Goal: Task Accomplishment & Management: Use online tool/utility

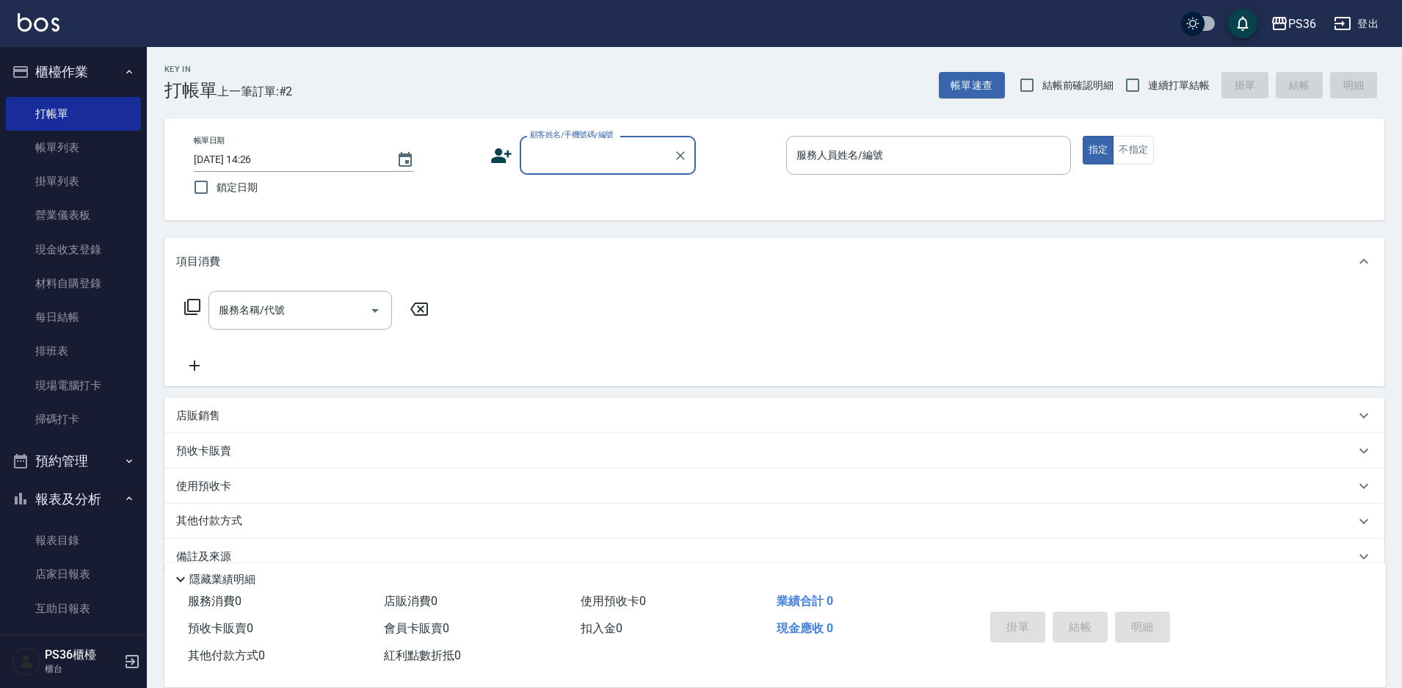
click at [577, 161] on input "顧客姓名/手機號碼/編號" at bounding box center [596, 155] width 141 height 26
click at [85, 152] on link "帳單列表" at bounding box center [73, 148] width 135 height 34
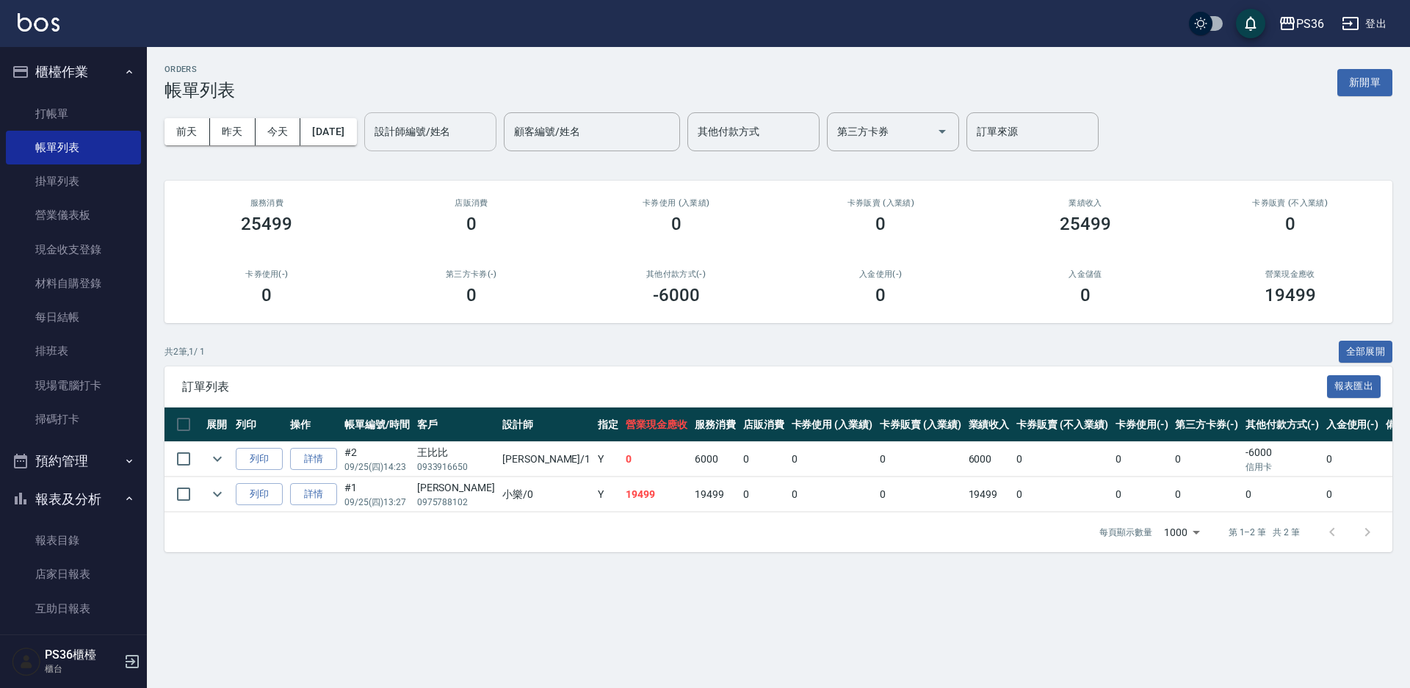
click at [445, 129] on input "設計師編號/姓名" at bounding box center [430, 132] width 119 height 26
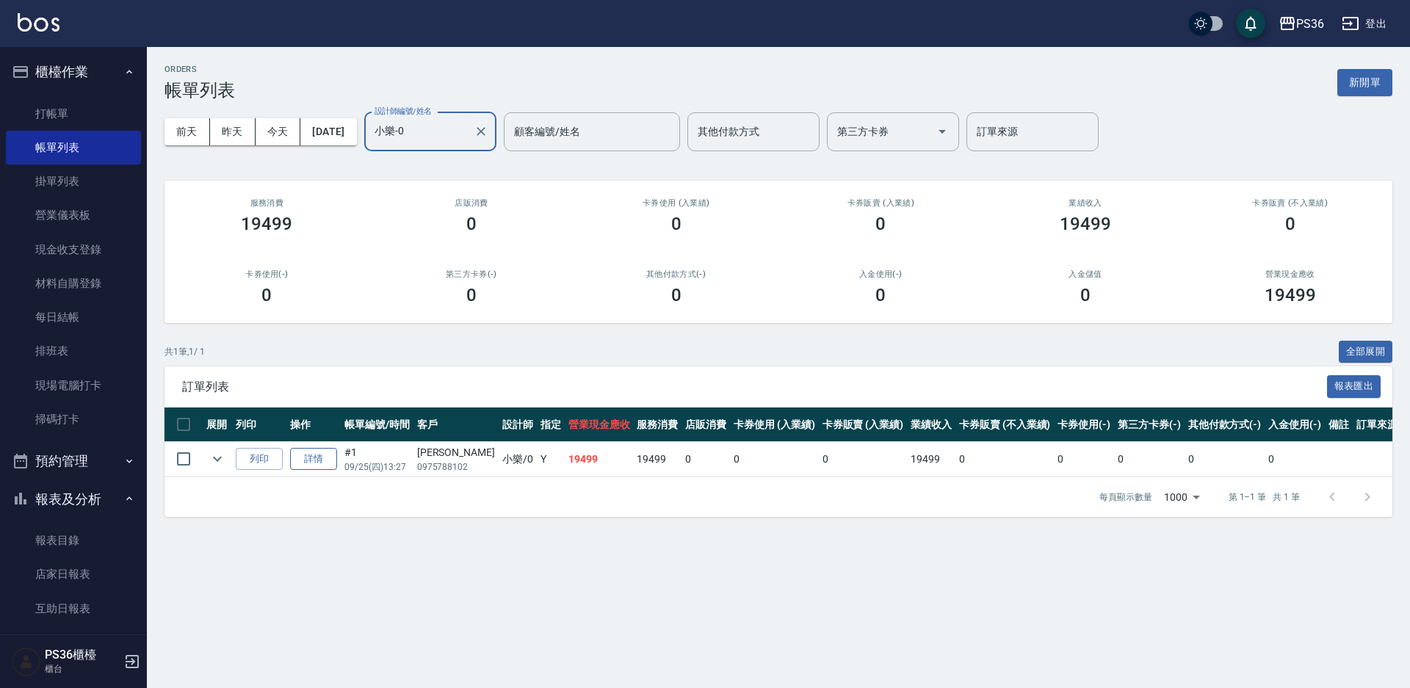
type input "小樂-0"
click at [306, 457] on link "詳情" at bounding box center [313, 459] width 47 height 23
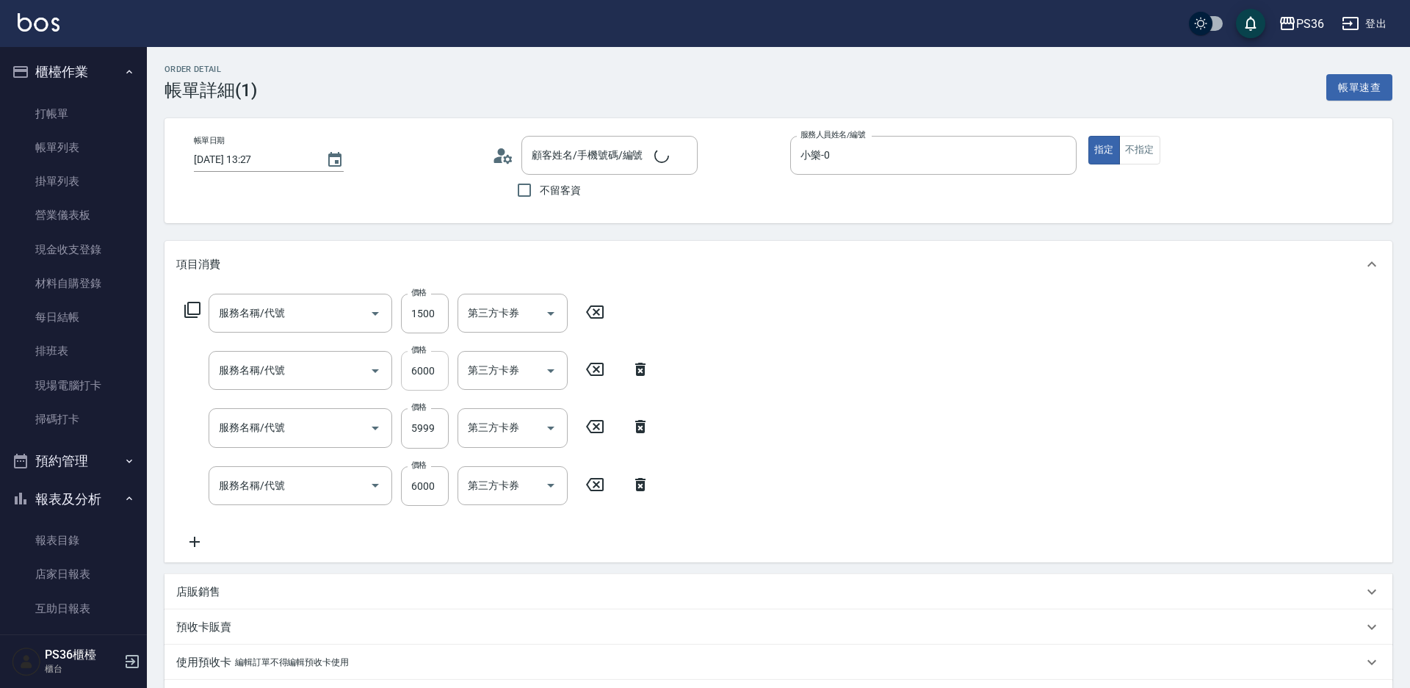
type input "[DATE] 13:27"
type input "小樂-0"
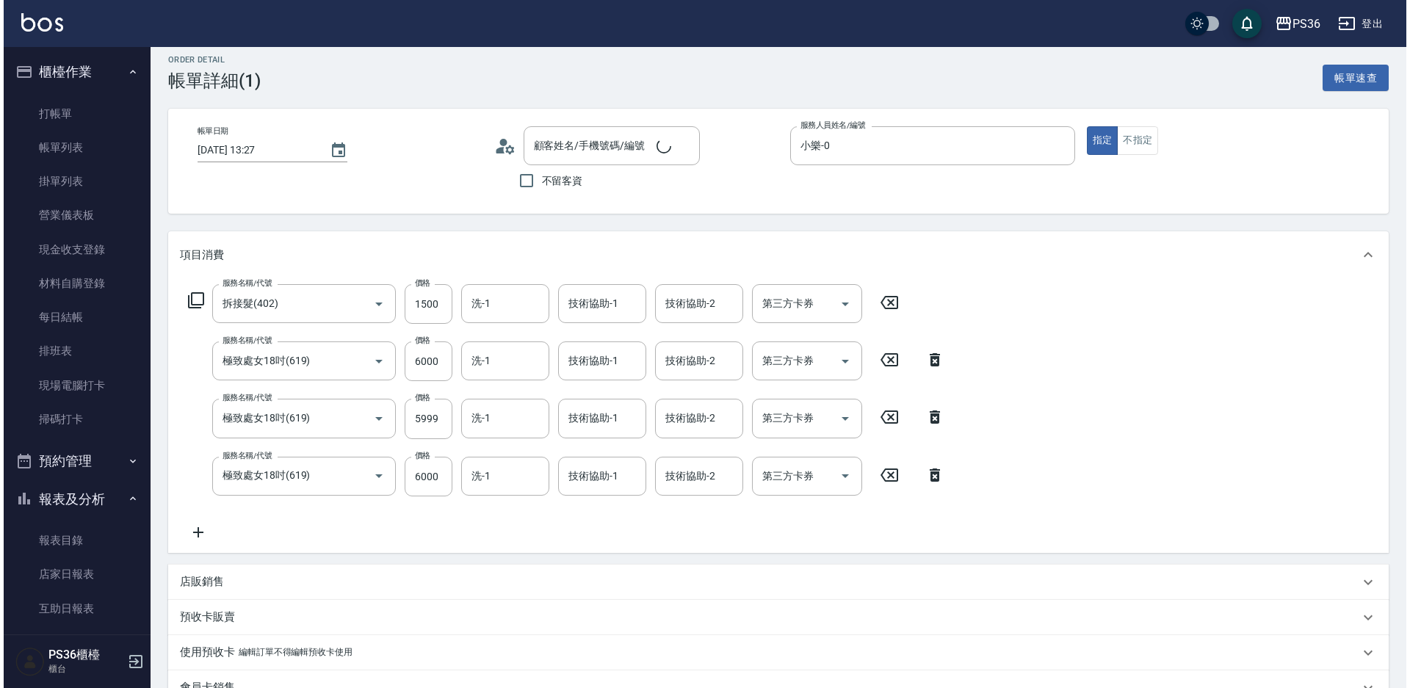
scroll to position [147, 0]
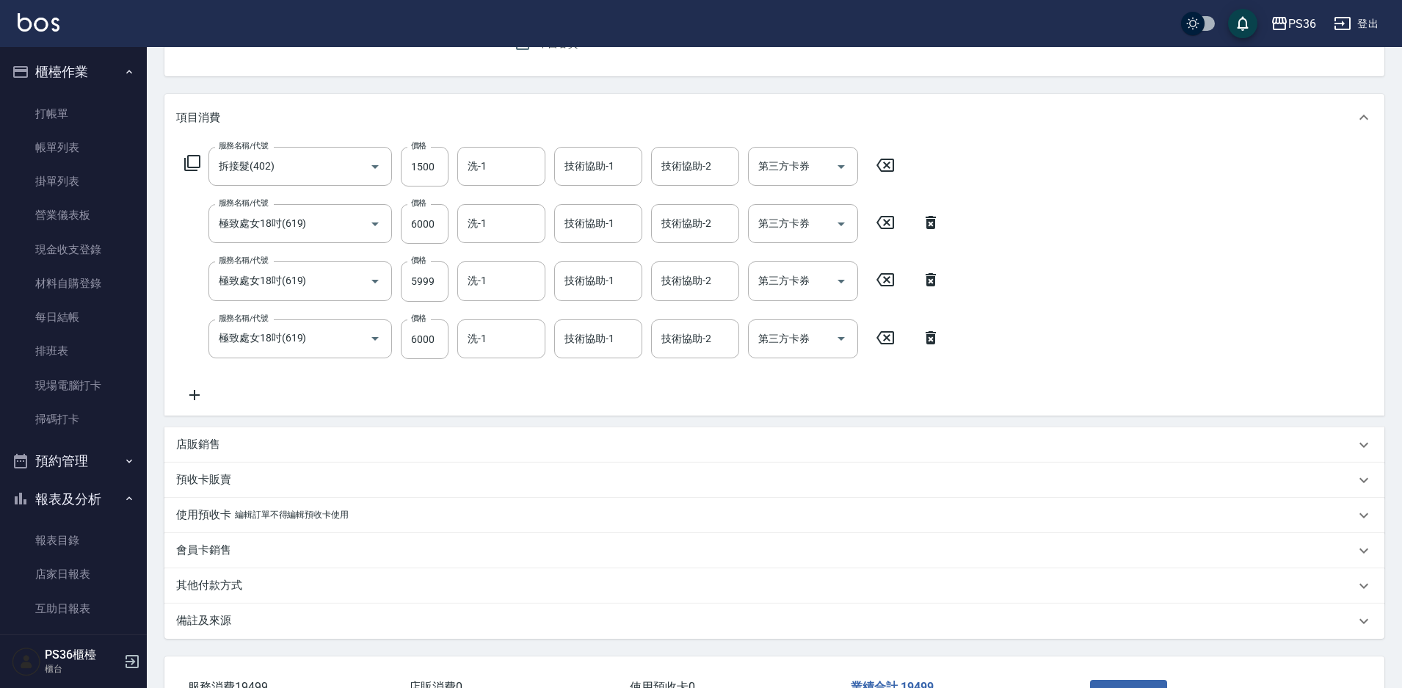
type input "拆接髮(402)"
type input "極致處女18吋(619)"
click at [201, 158] on div "服務名稱/代號 拆接髮(402) 服務名稱/代號 價格 1500 價格 洗-1 洗-1 技術協助-1 技術協助-1 技術協助-2 技術協助-2 第三方卡券 第…" at bounding box center [540, 167] width 728 height 40
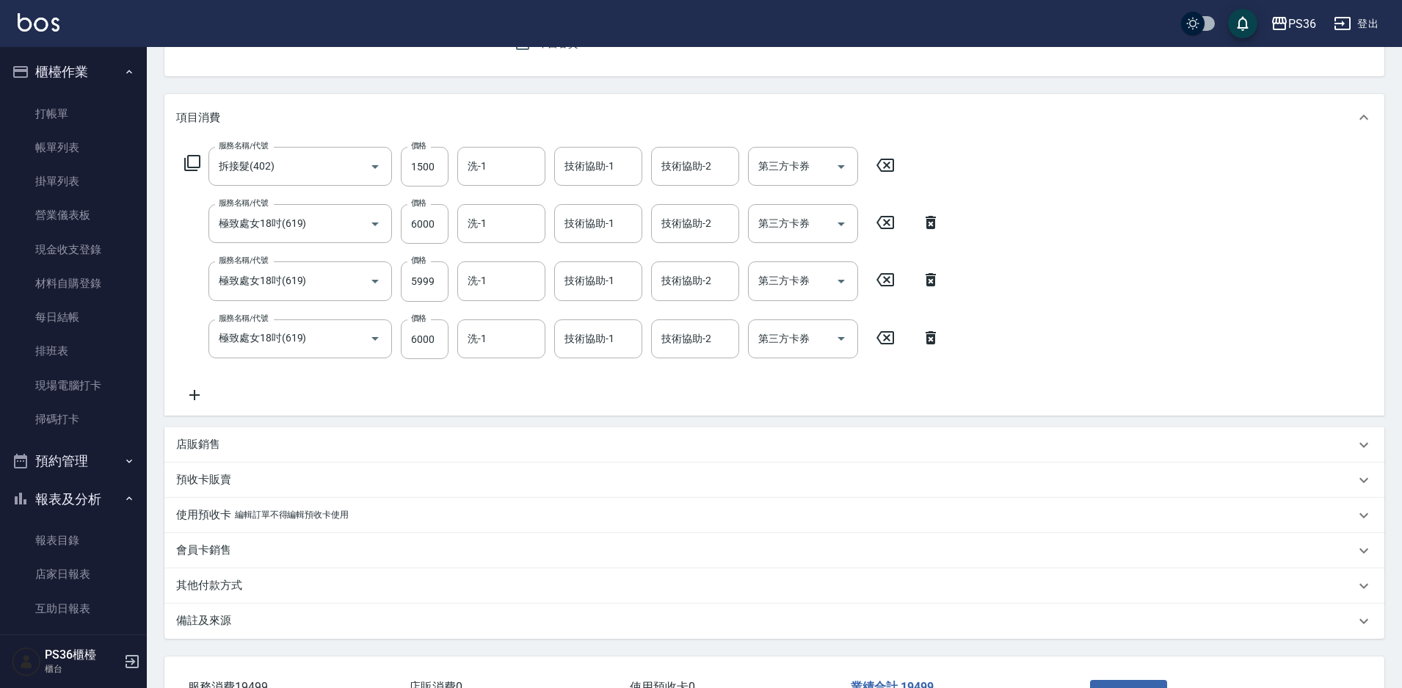
type input "[PERSON_NAME]/0975788102/"
click at [199, 162] on icon at bounding box center [192, 163] width 16 height 16
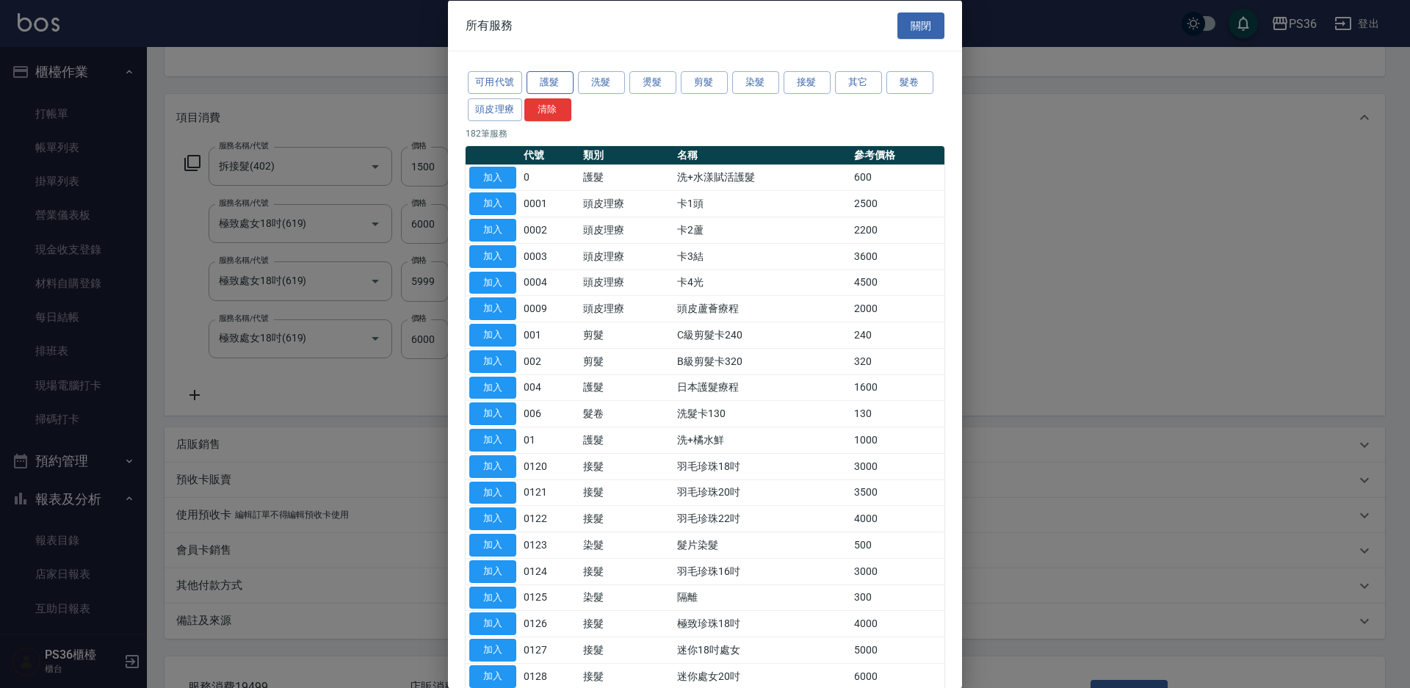
click at [572, 87] on button "護髮" at bounding box center [549, 82] width 47 height 23
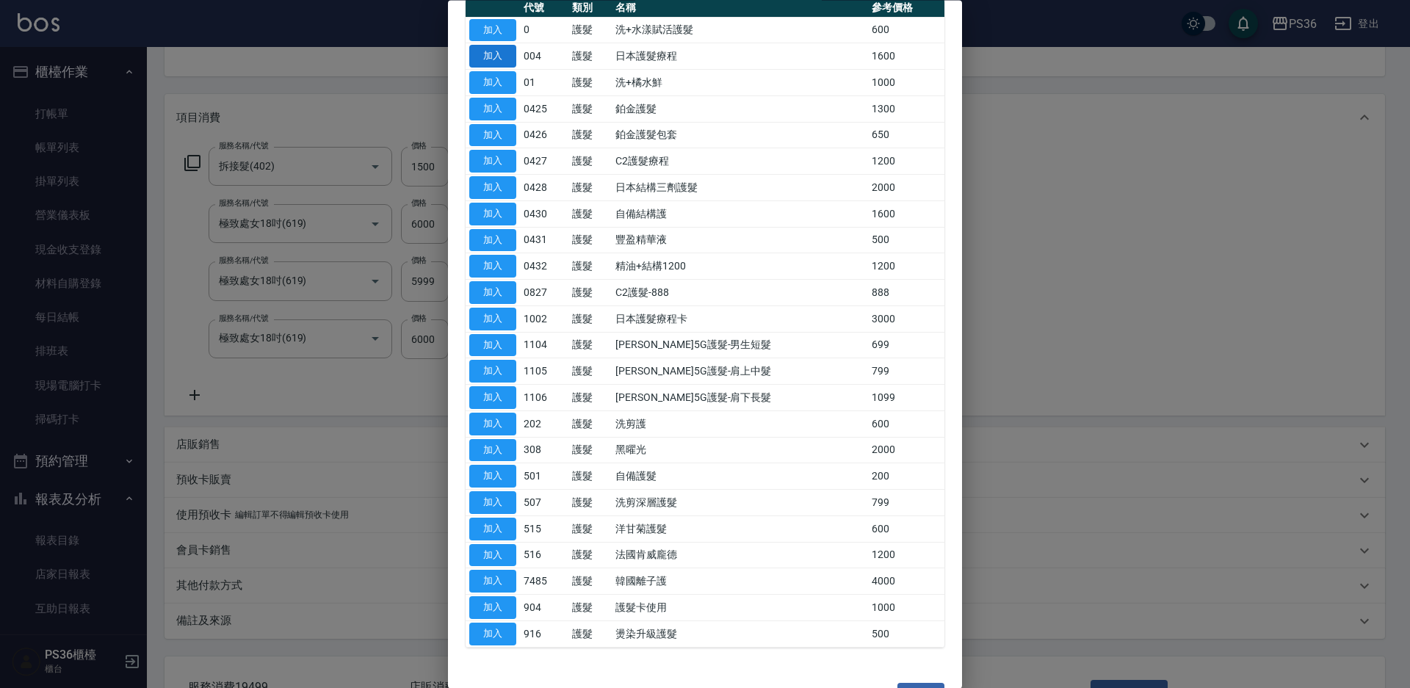
click at [508, 53] on button "加入" at bounding box center [492, 57] width 47 height 23
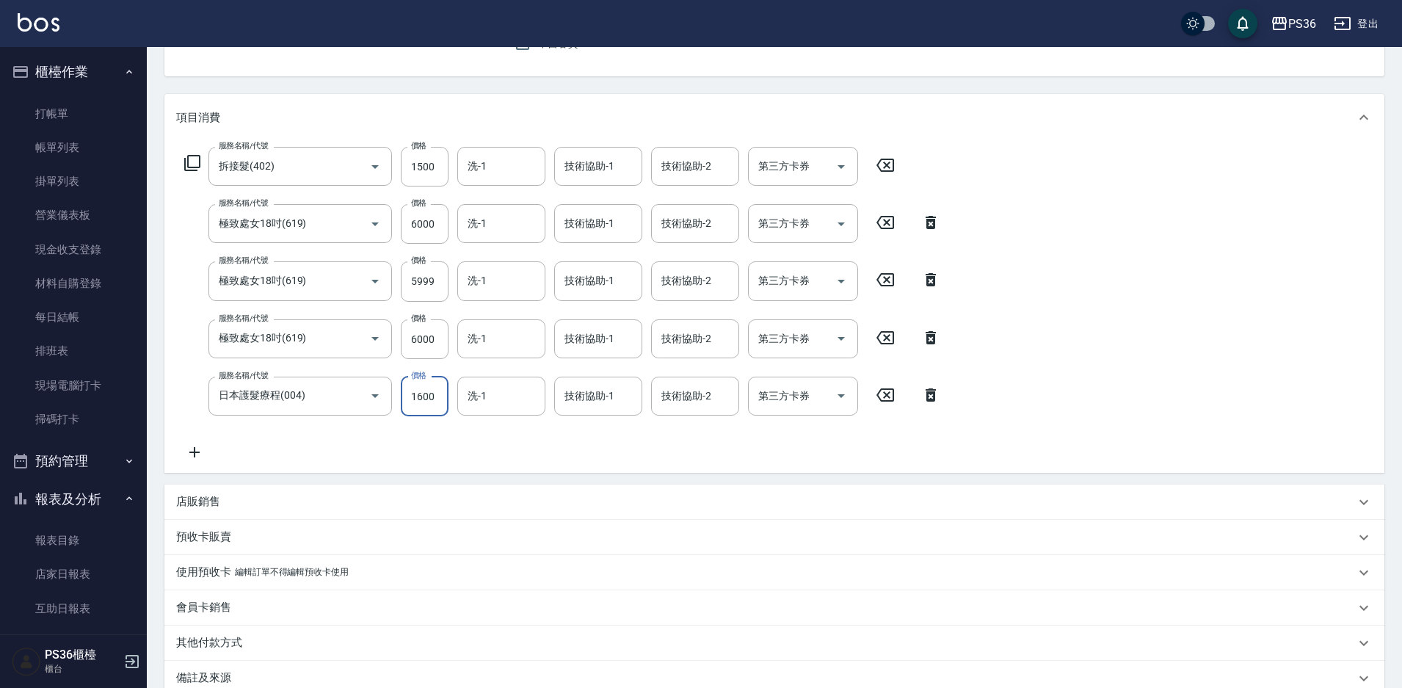
click at [438, 395] on input "1600" at bounding box center [425, 397] width 48 height 40
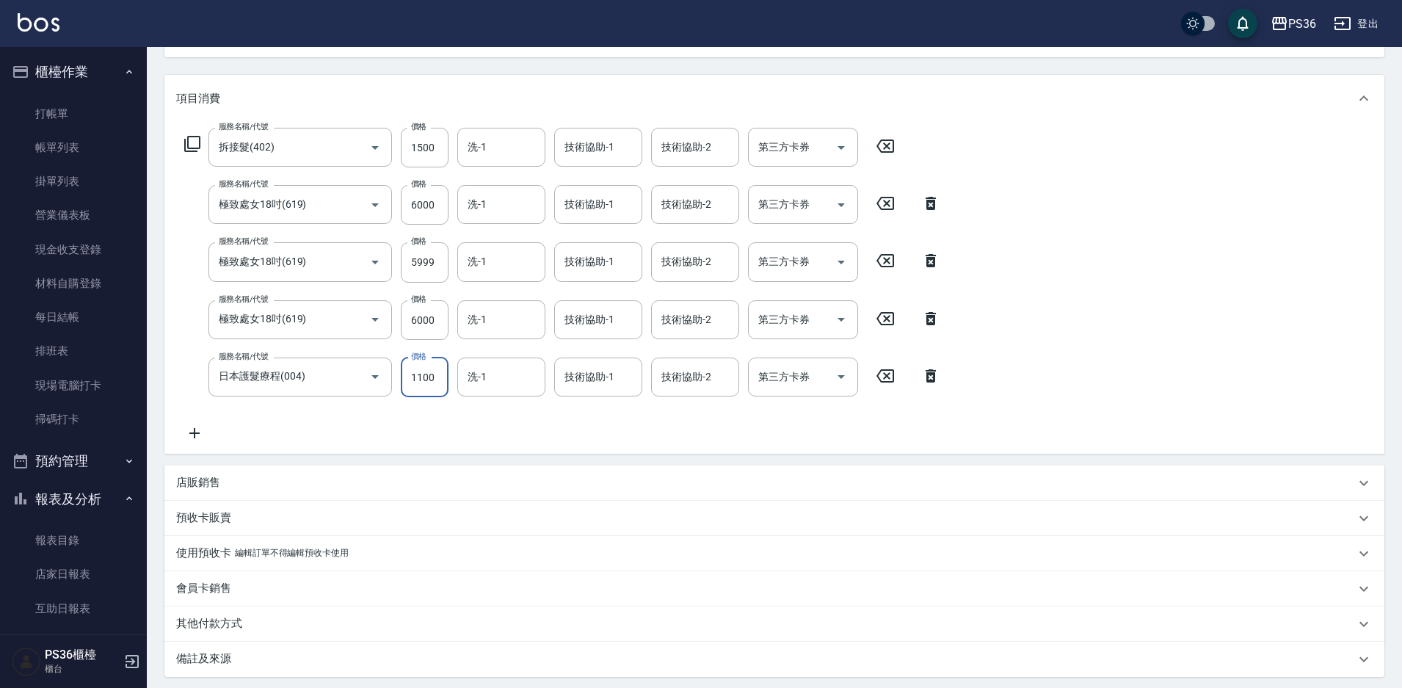
scroll to position [313, 0]
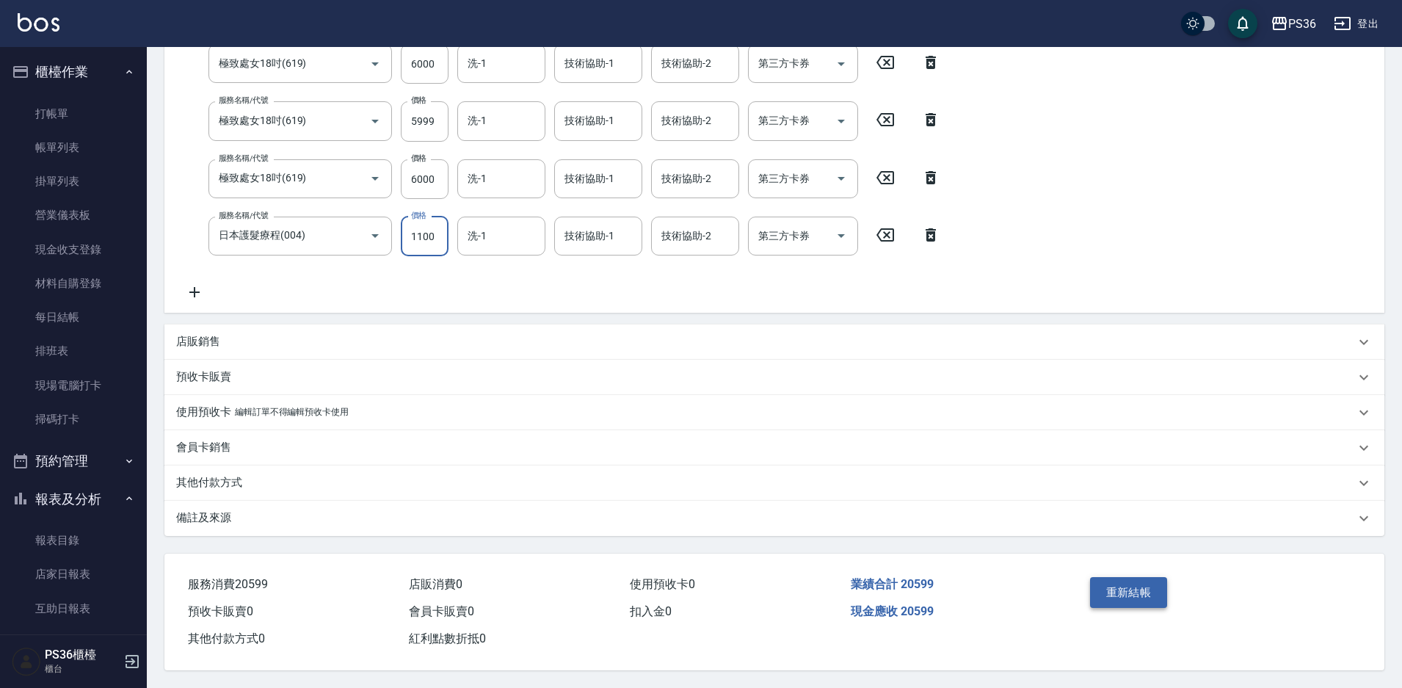
type input "1100"
click at [1119, 594] on button "重新結帳" at bounding box center [1129, 592] width 78 height 31
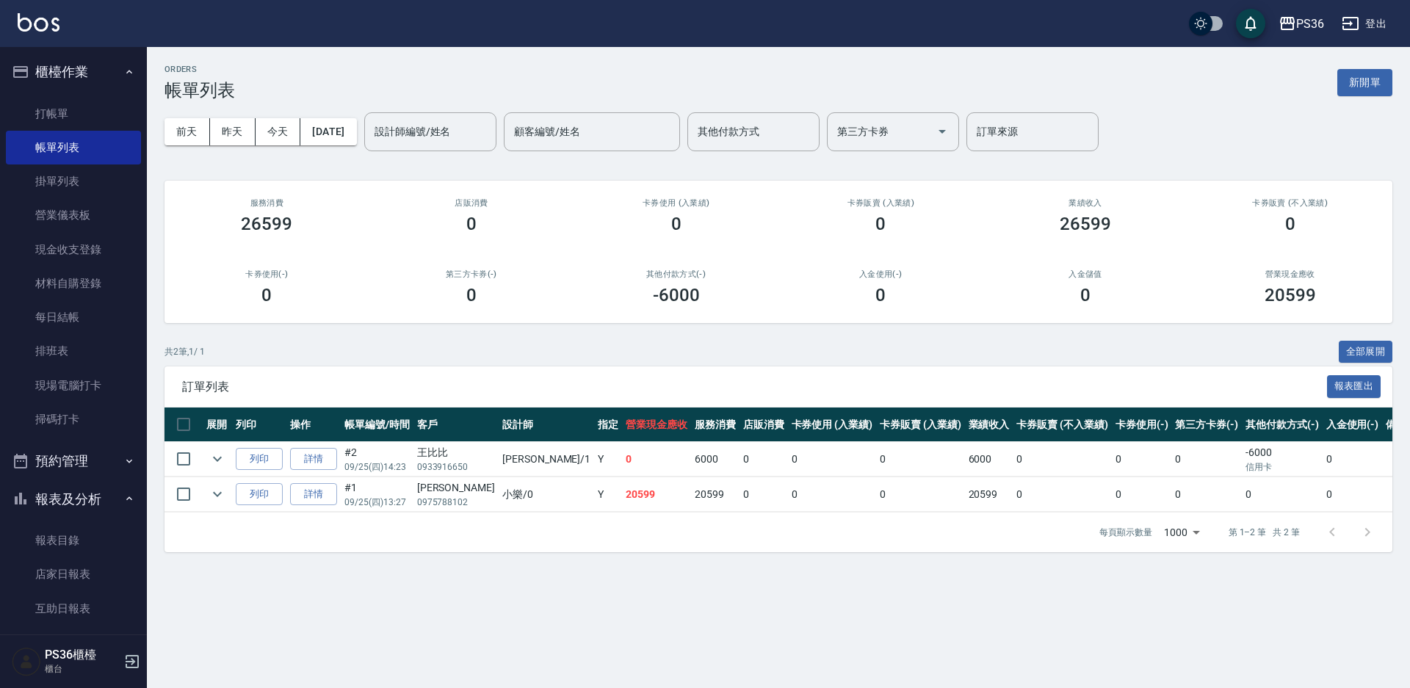
click at [0, 612] on nav "櫃檯作業 打帳單 帳單列表 掛單列表 營業儀表板 現金收支登錄 材料自購登錄 每日結帳 排班表 現場電腦打卡 掃碼打卡 預約管理 預約管理 單日預約紀錄 單週…" at bounding box center [73, 340] width 147 height 587
click at [38, 115] on link "打帳單" at bounding box center [73, 114] width 135 height 34
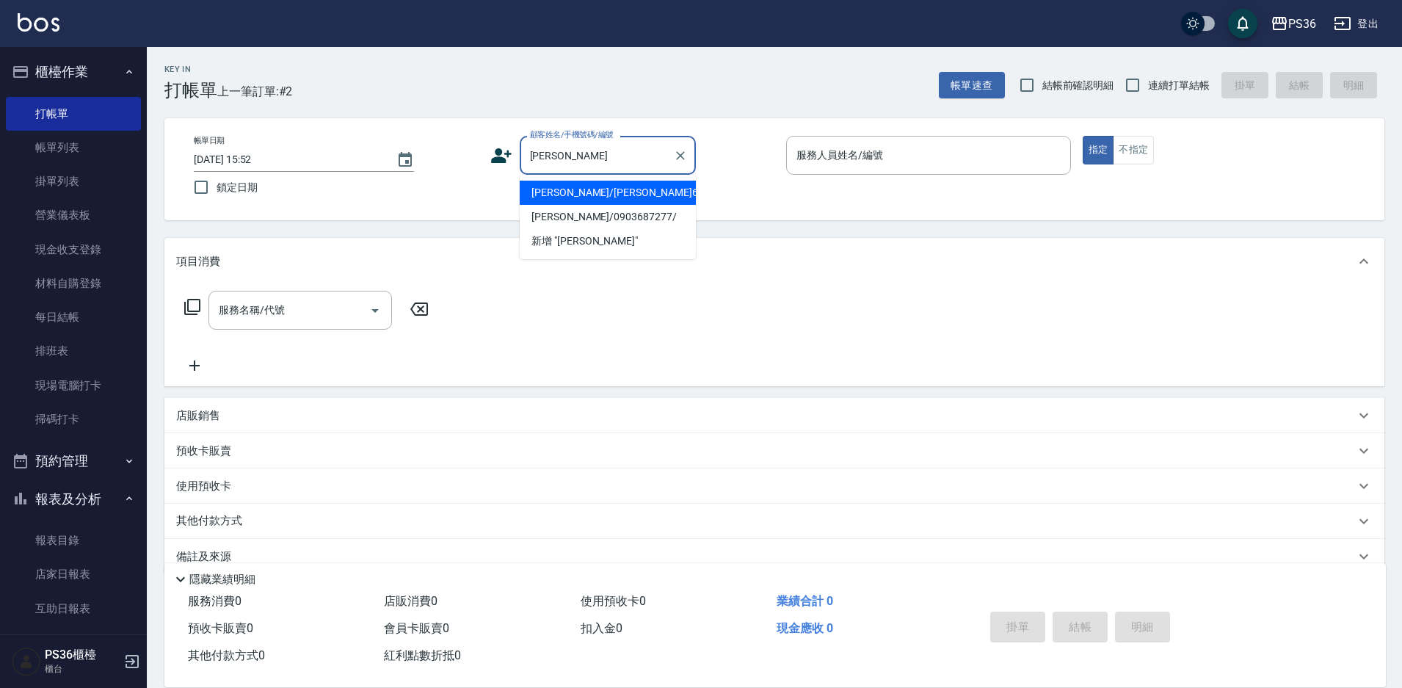
click at [615, 197] on li "[PERSON_NAME]/[PERSON_NAME]6652/6652" at bounding box center [608, 193] width 176 height 24
type input "[PERSON_NAME]/[PERSON_NAME]6652/6652"
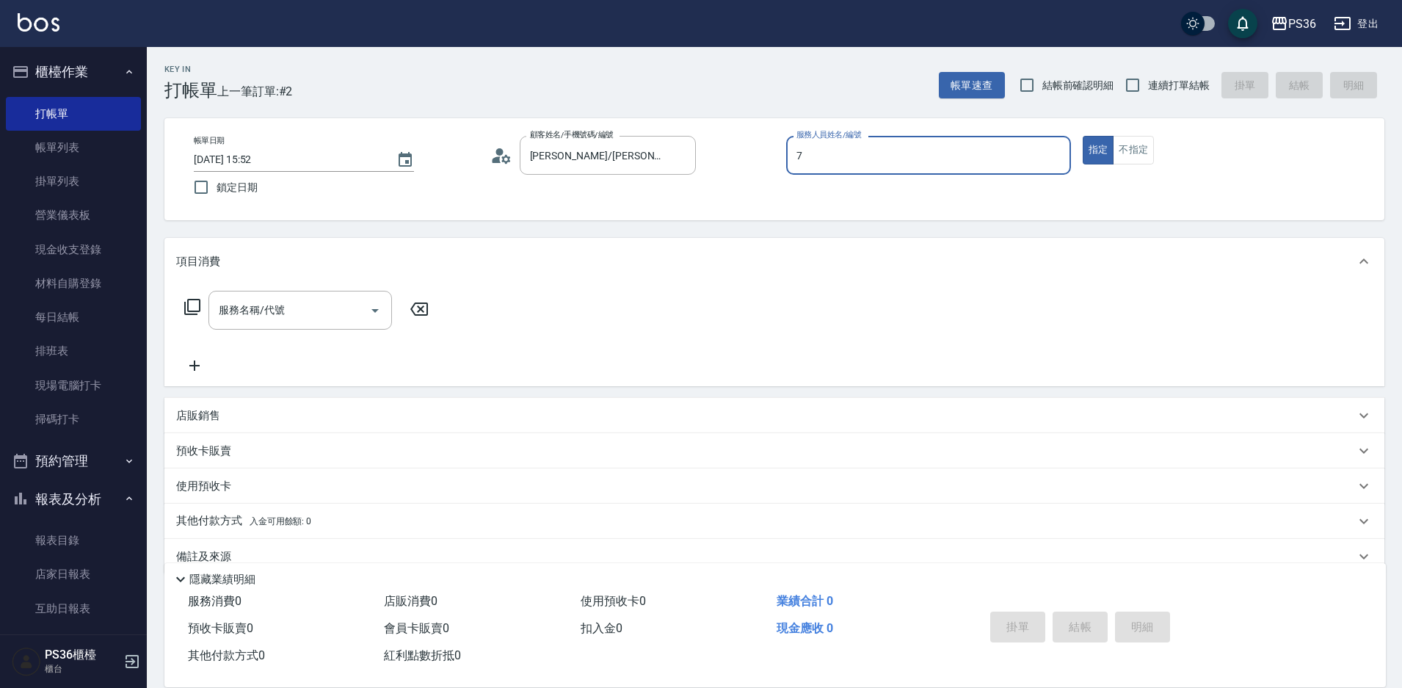
type input "EJ-7"
type button "true"
click at [278, 297] on div "服務名稱/代號" at bounding box center [301, 310] width 184 height 39
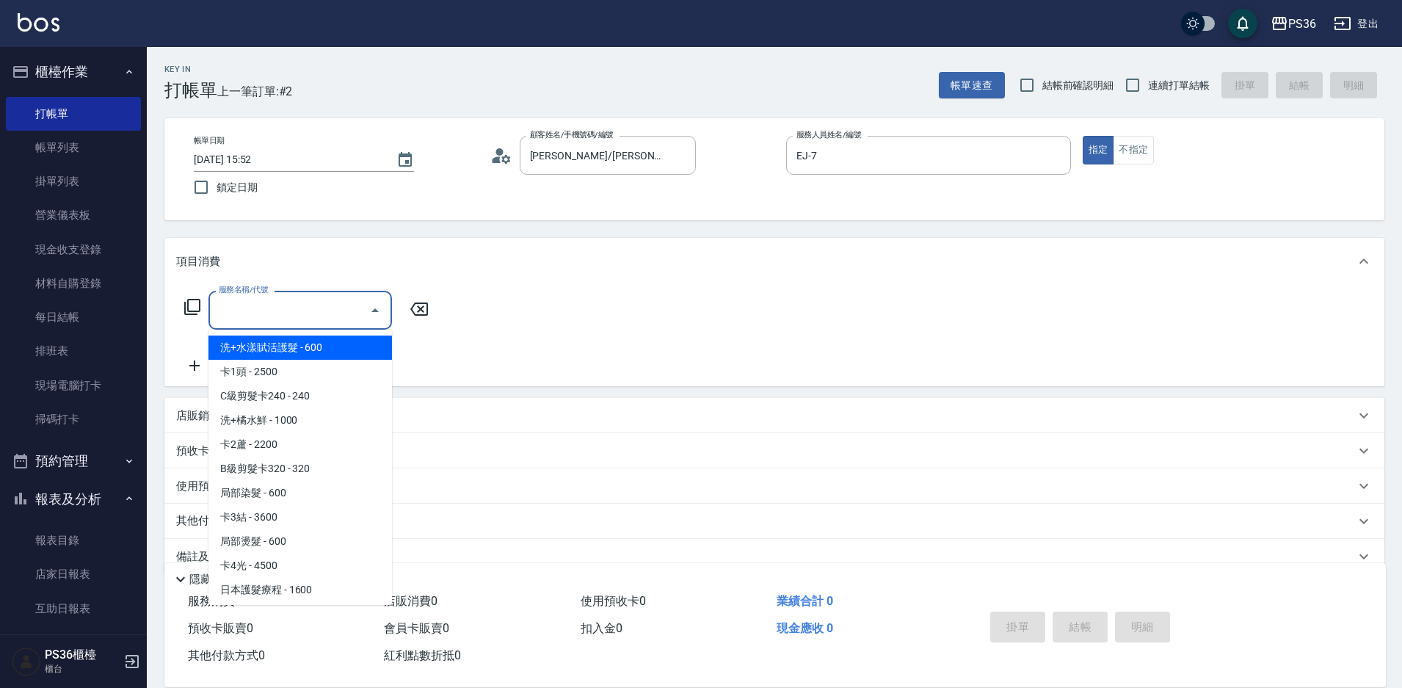
type input "0"
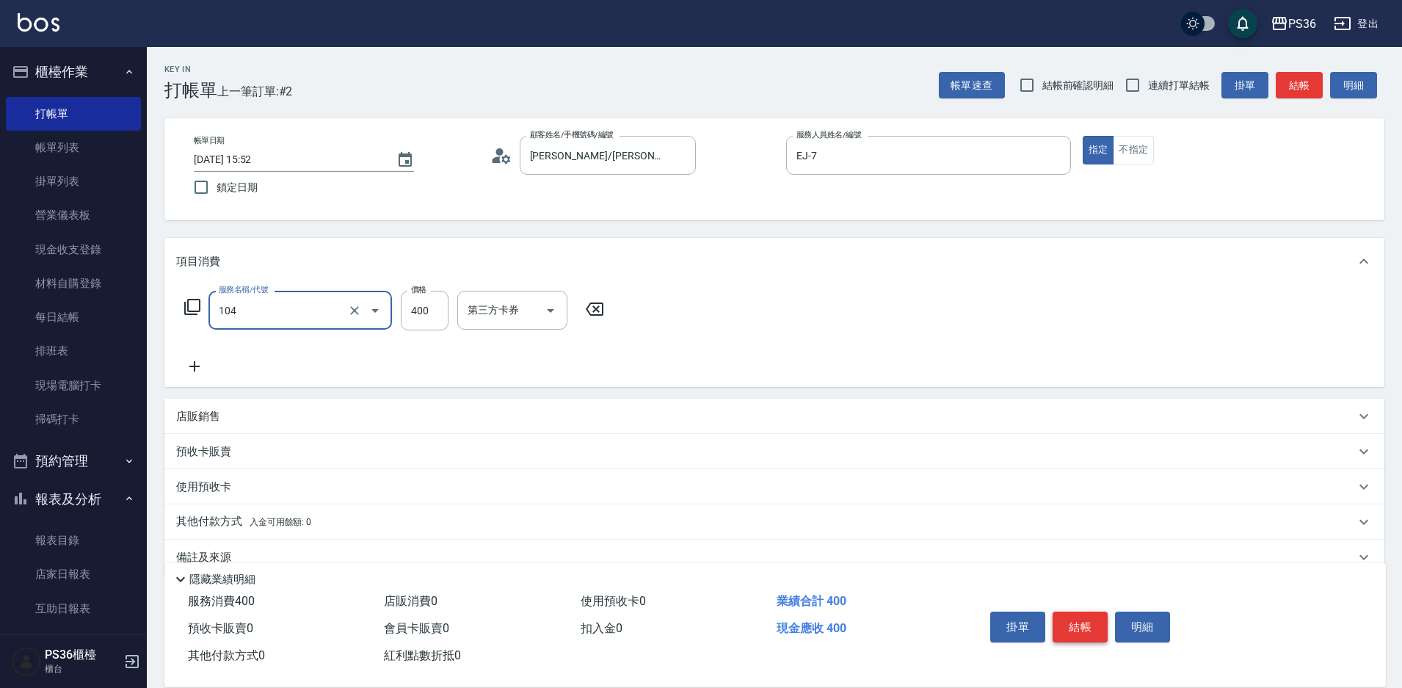
type input "B級單剪(104)"
click at [1084, 624] on button "結帳" at bounding box center [1080, 627] width 55 height 31
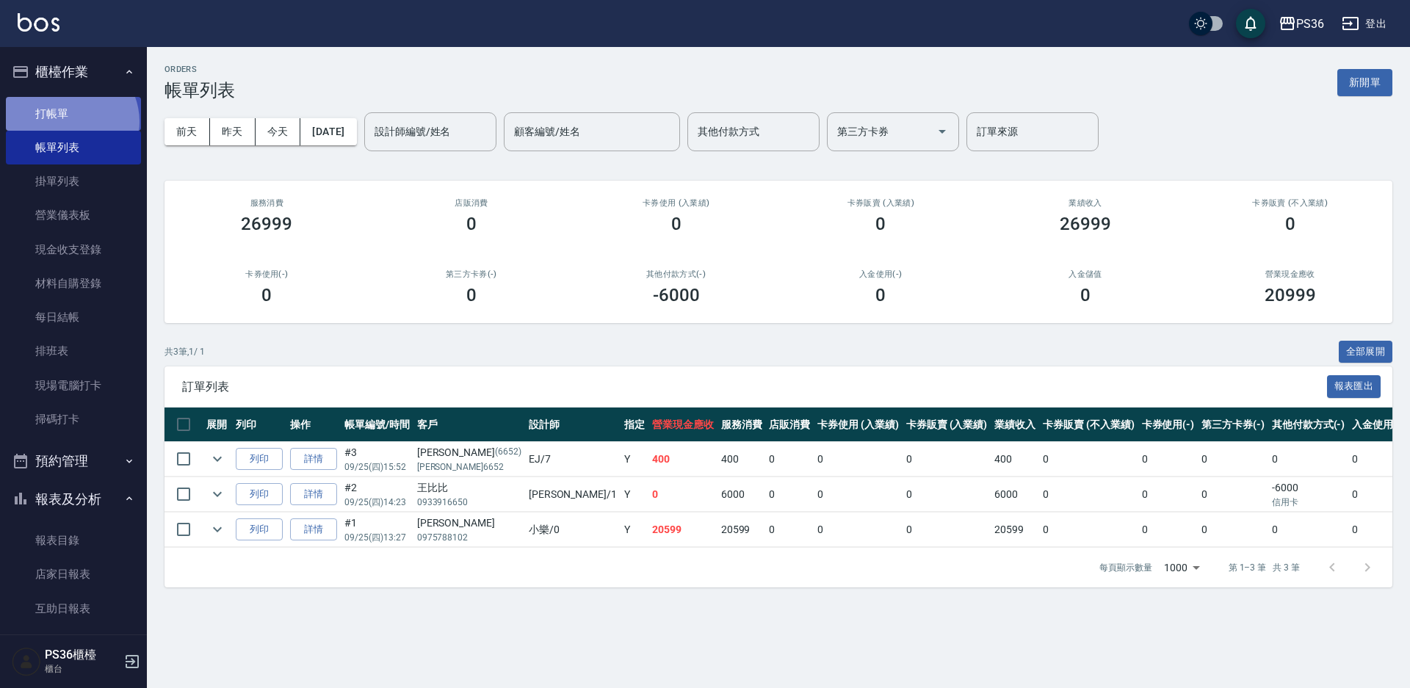
click at [68, 121] on link "打帳單" at bounding box center [73, 114] width 135 height 34
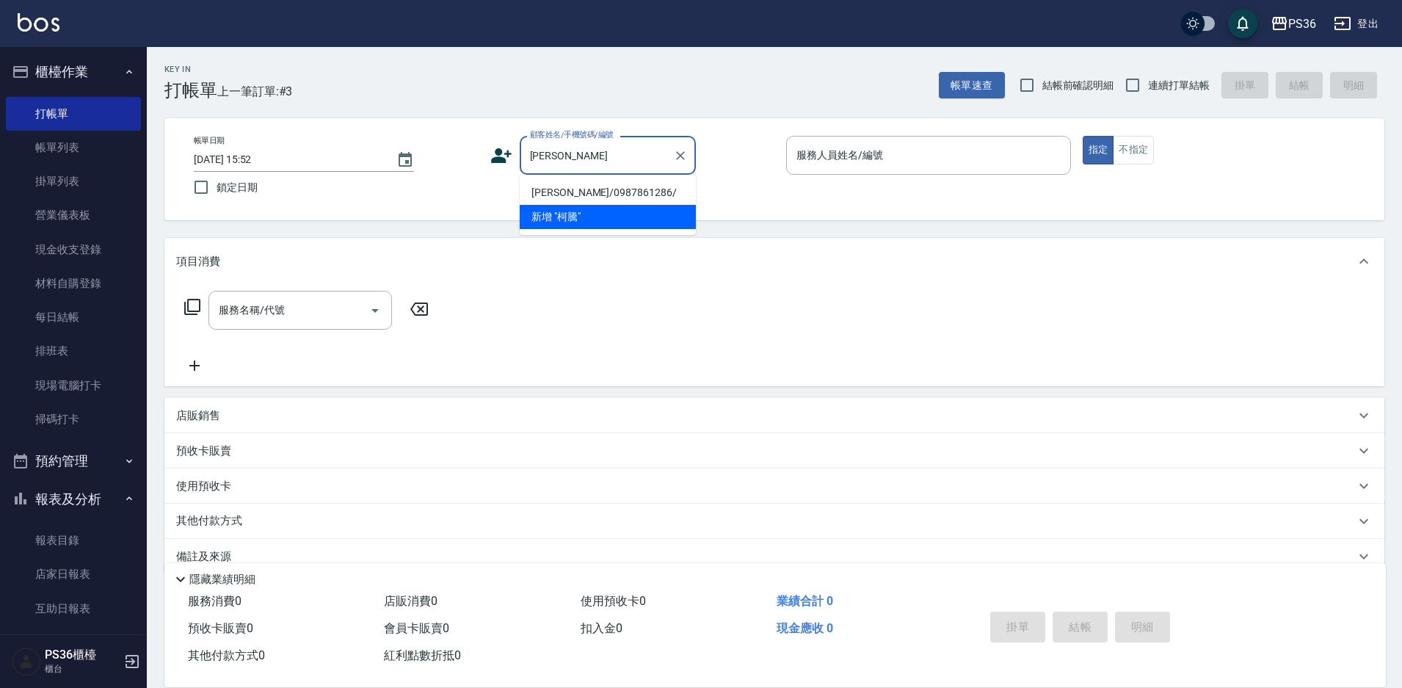
click at [550, 198] on li "[PERSON_NAME]/0987861286/" at bounding box center [608, 193] width 176 height 24
type input "[PERSON_NAME]/0987861286/"
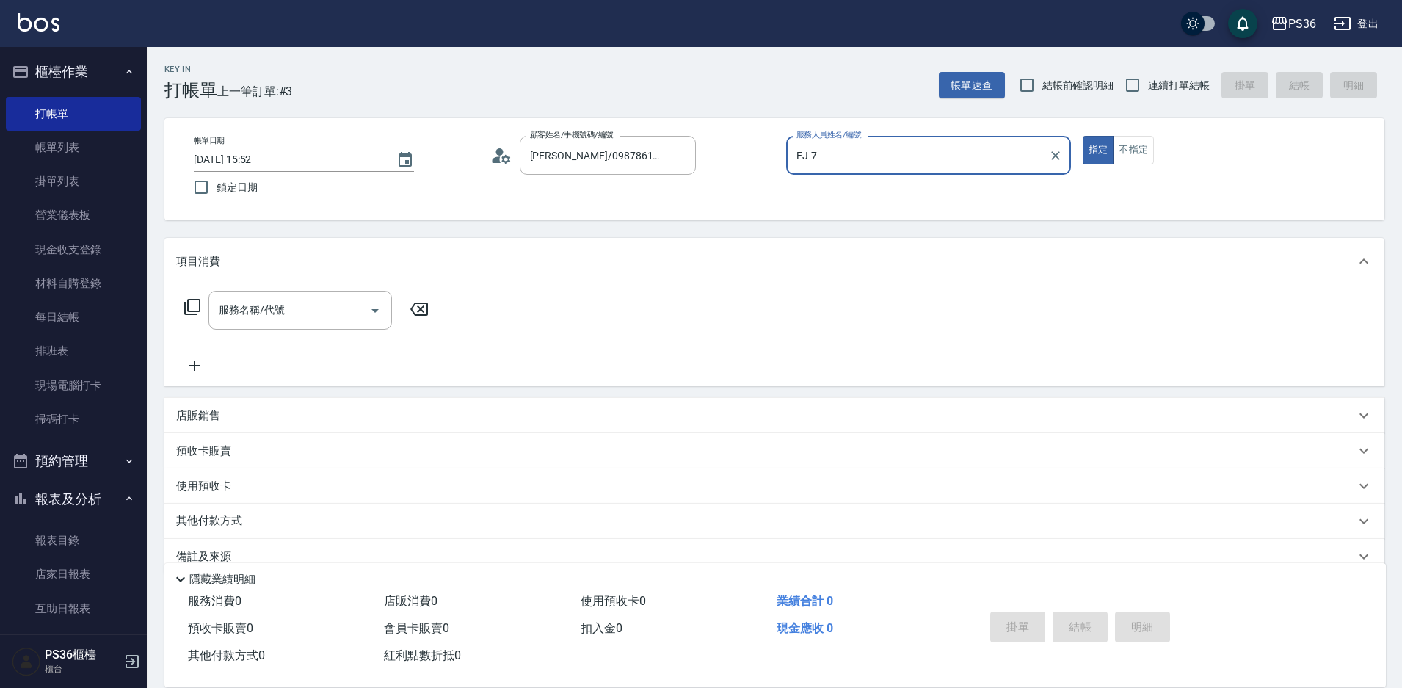
type input "EJ-7"
click at [301, 325] on div "服務名稱/代號" at bounding box center [301, 310] width 184 height 39
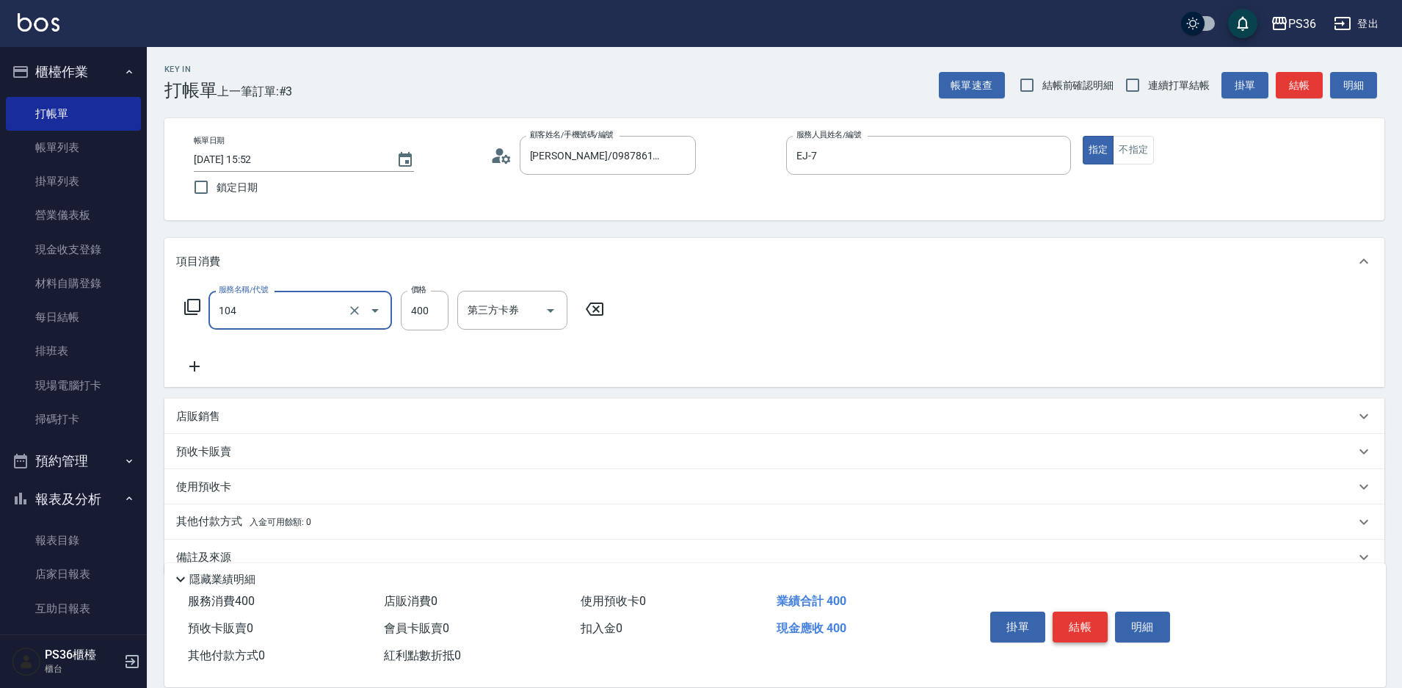
type input "B級單剪(104)"
click at [1068, 616] on button "結帳" at bounding box center [1080, 627] width 55 height 31
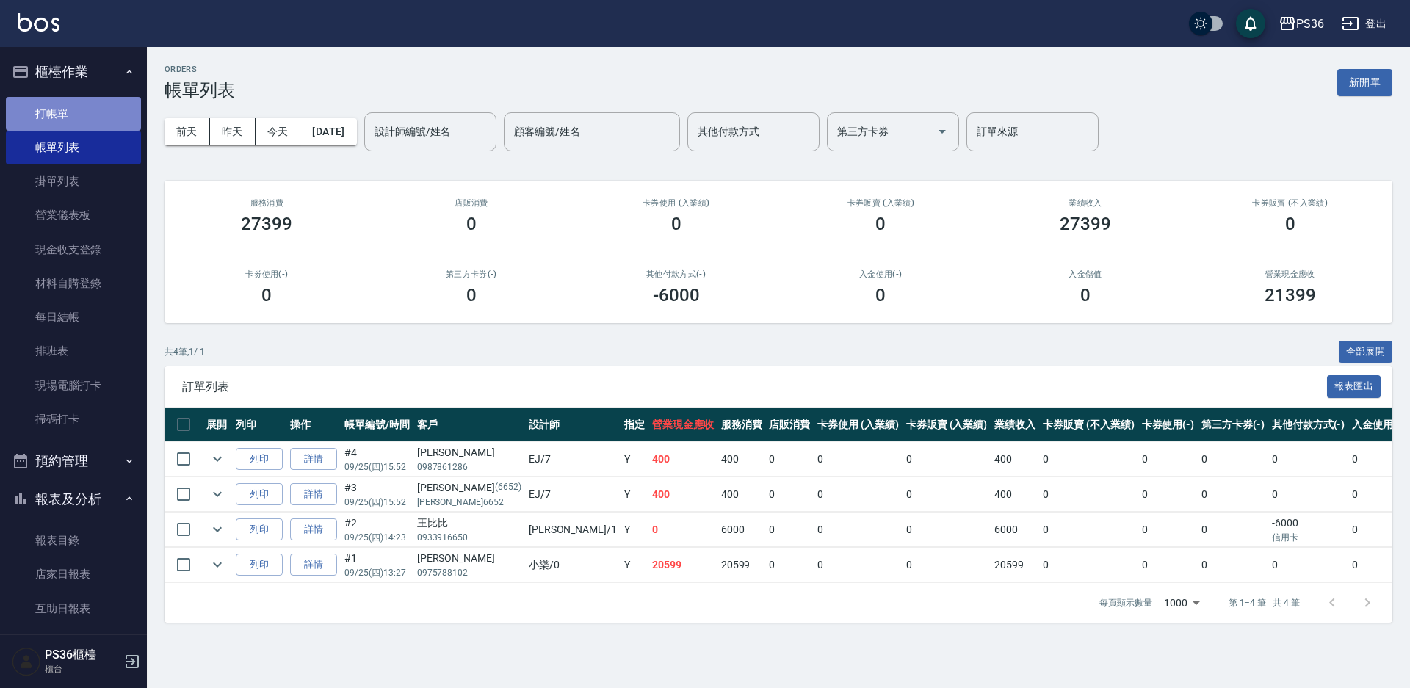
click at [80, 111] on link "打帳單" at bounding box center [73, 114] width 135 height 34
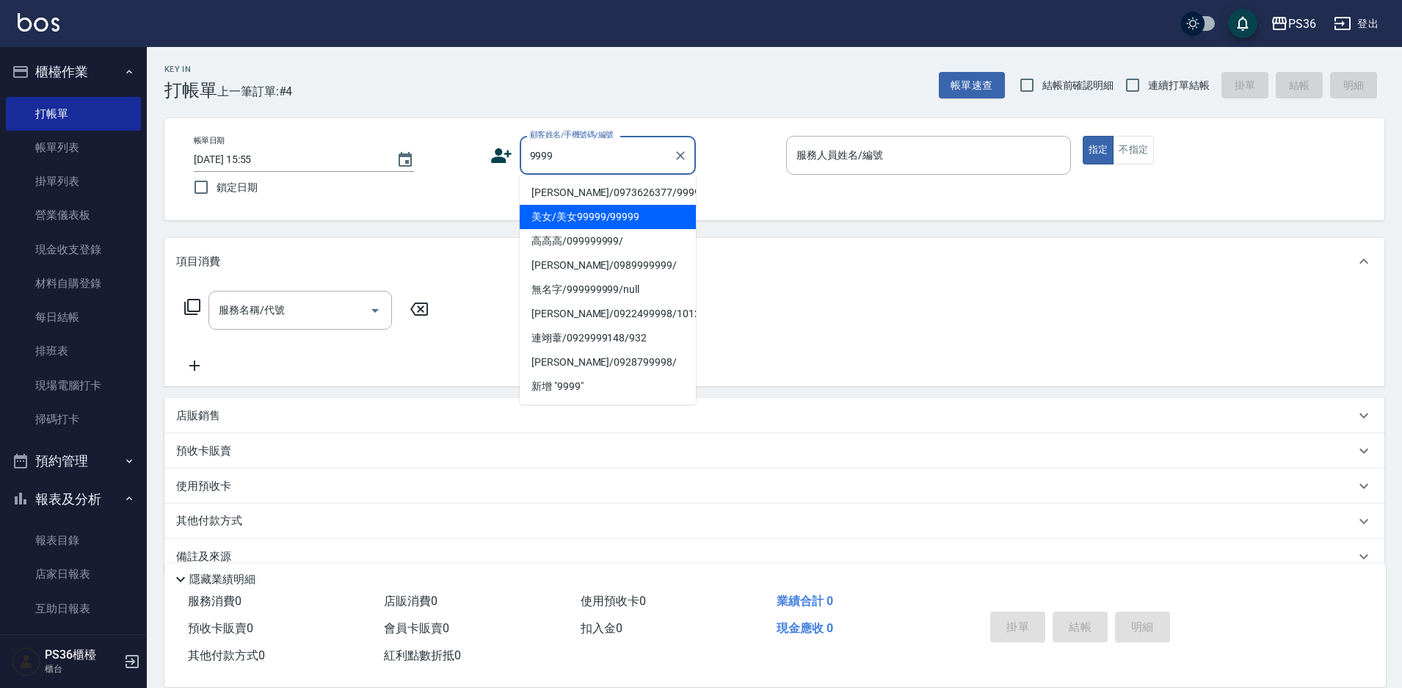
click at [571, 223] on li "美女/美女99999/99999" at bounding box center [608, 217] width 176 height 24
type input "美女/美女99999/99999"
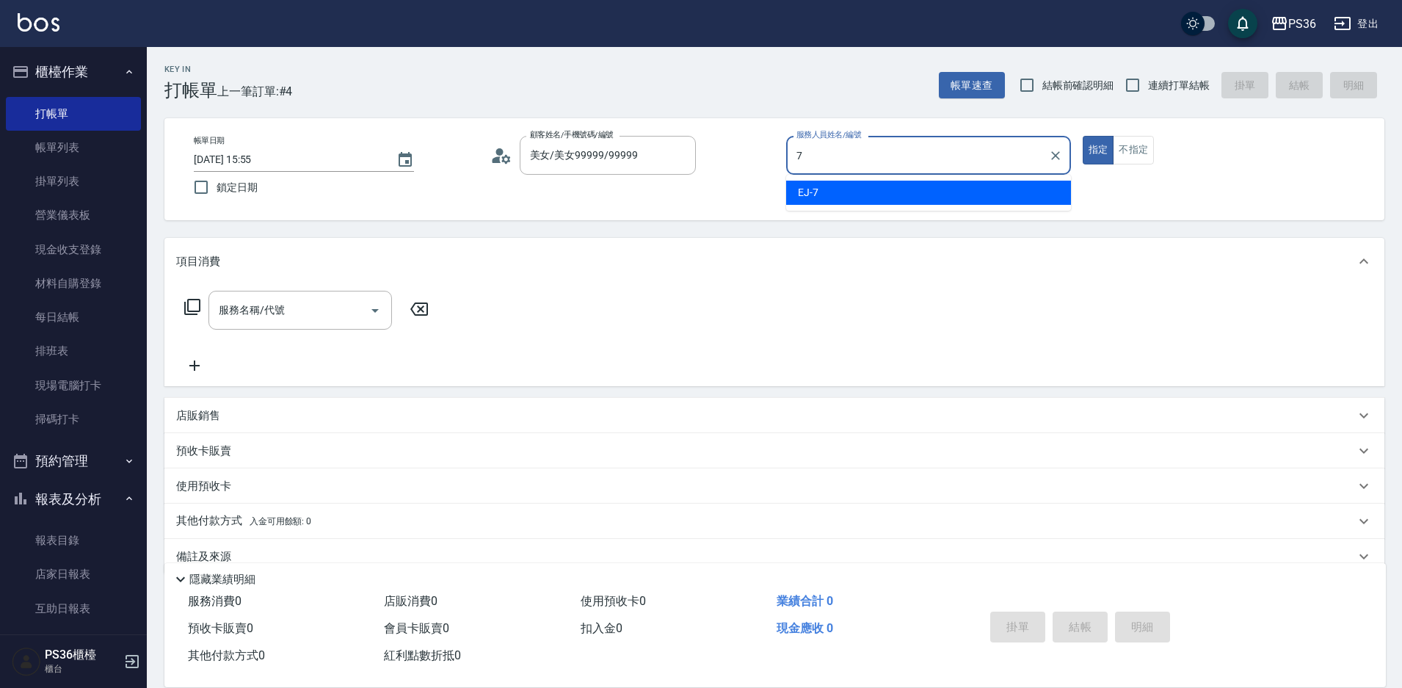
type input "7"
type button "true"
type input "EJ-7"
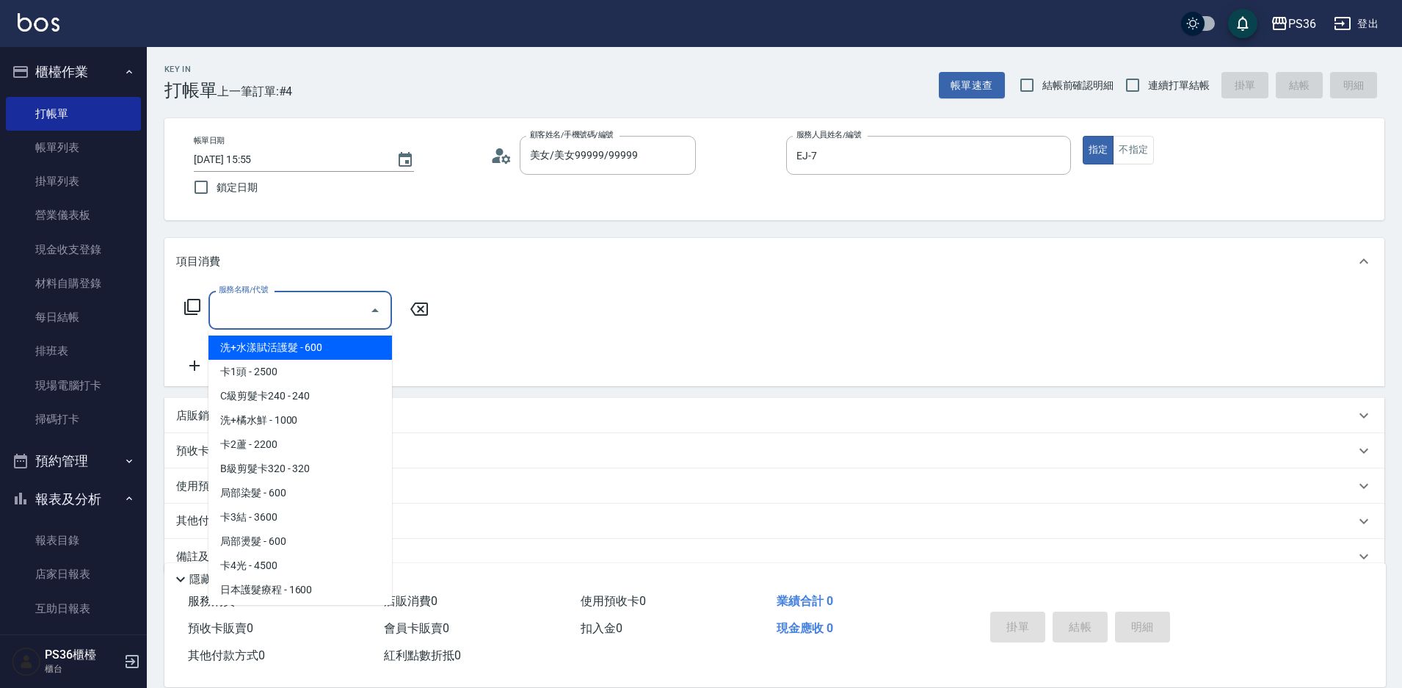
click at [289, 306] on input "服務名稱/代號" at bounding box center [289, 310] width 148 height 26
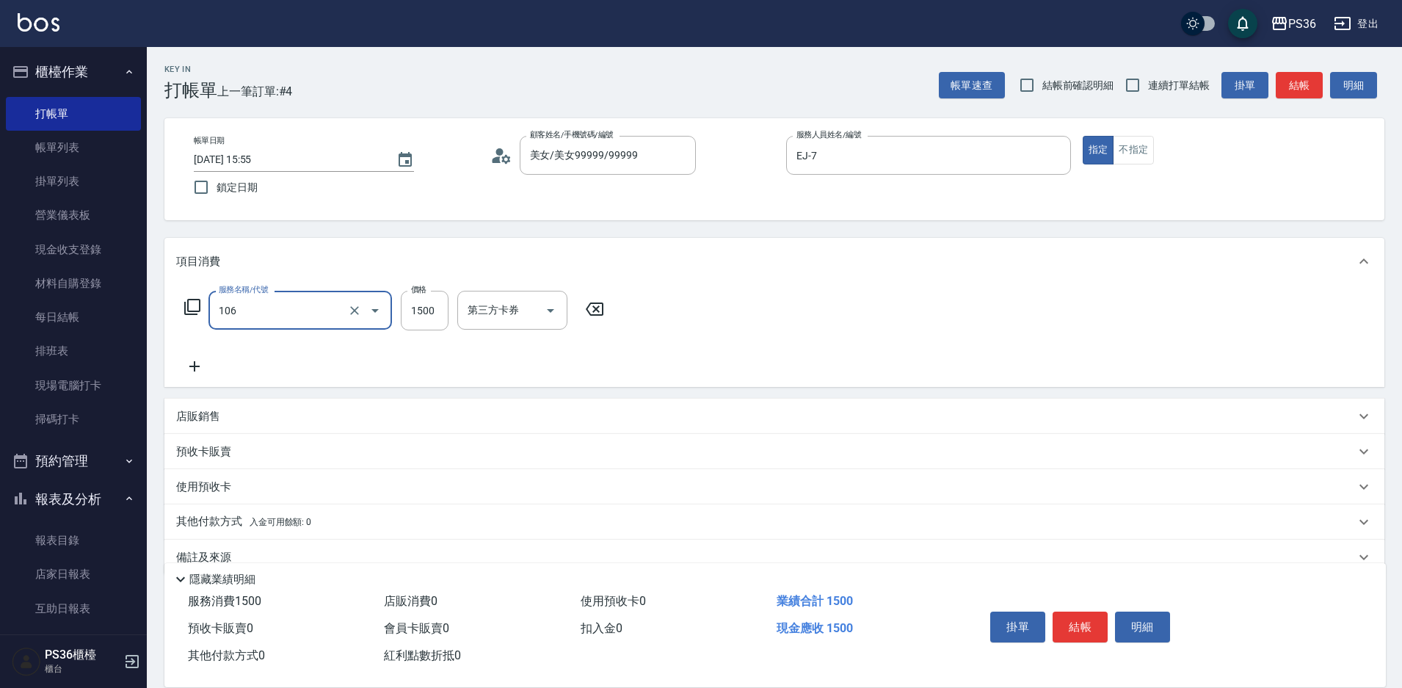
type input "頂級染髮(106)"
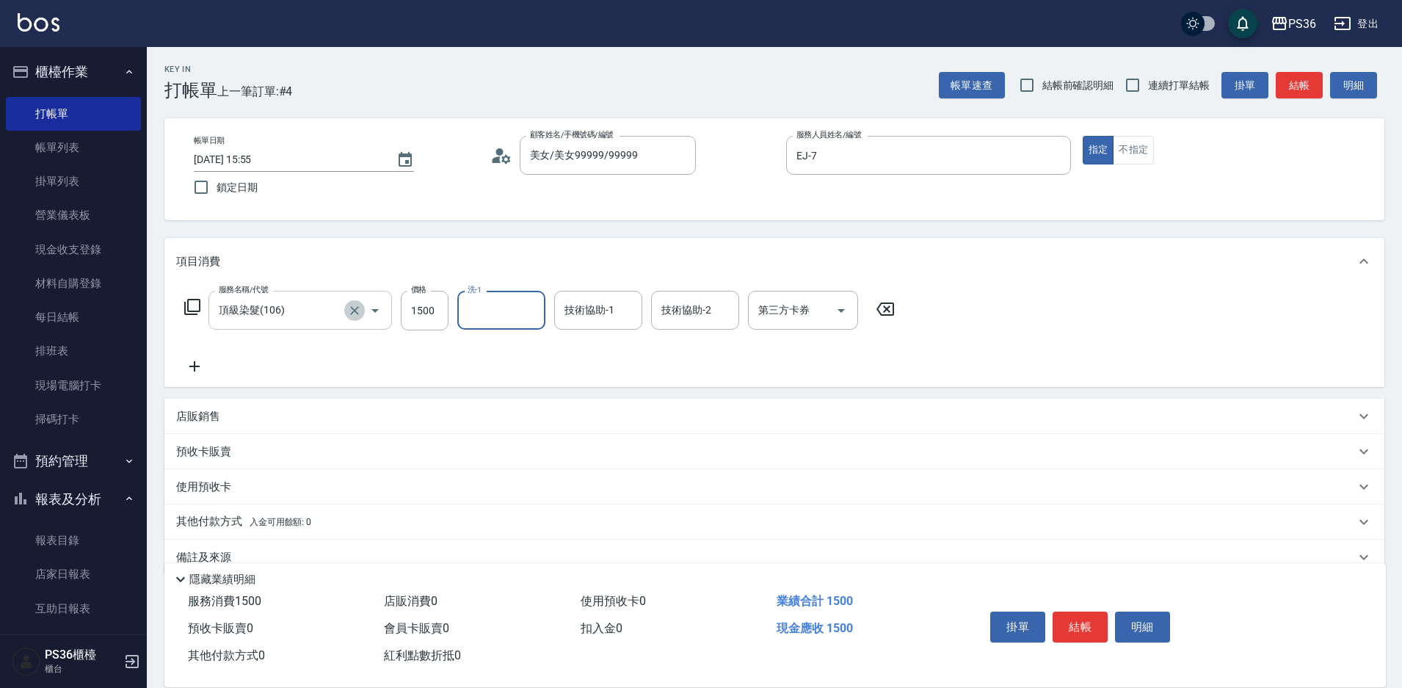
click at [360, 310] on icon "Clear" at bounding box center [354, 310] width 15 height 15
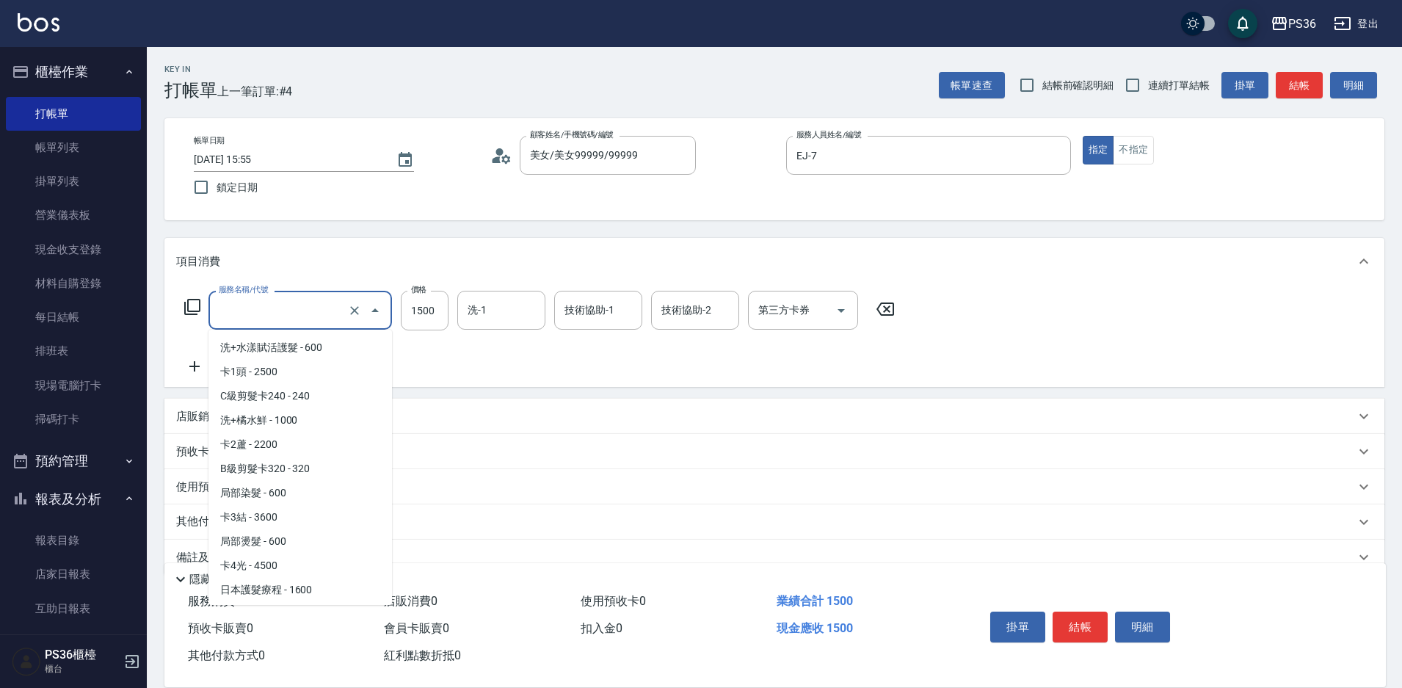
click at [302, 308] on input "服務名稱/代號" at bounding box center [279, 310] width 129 height 26
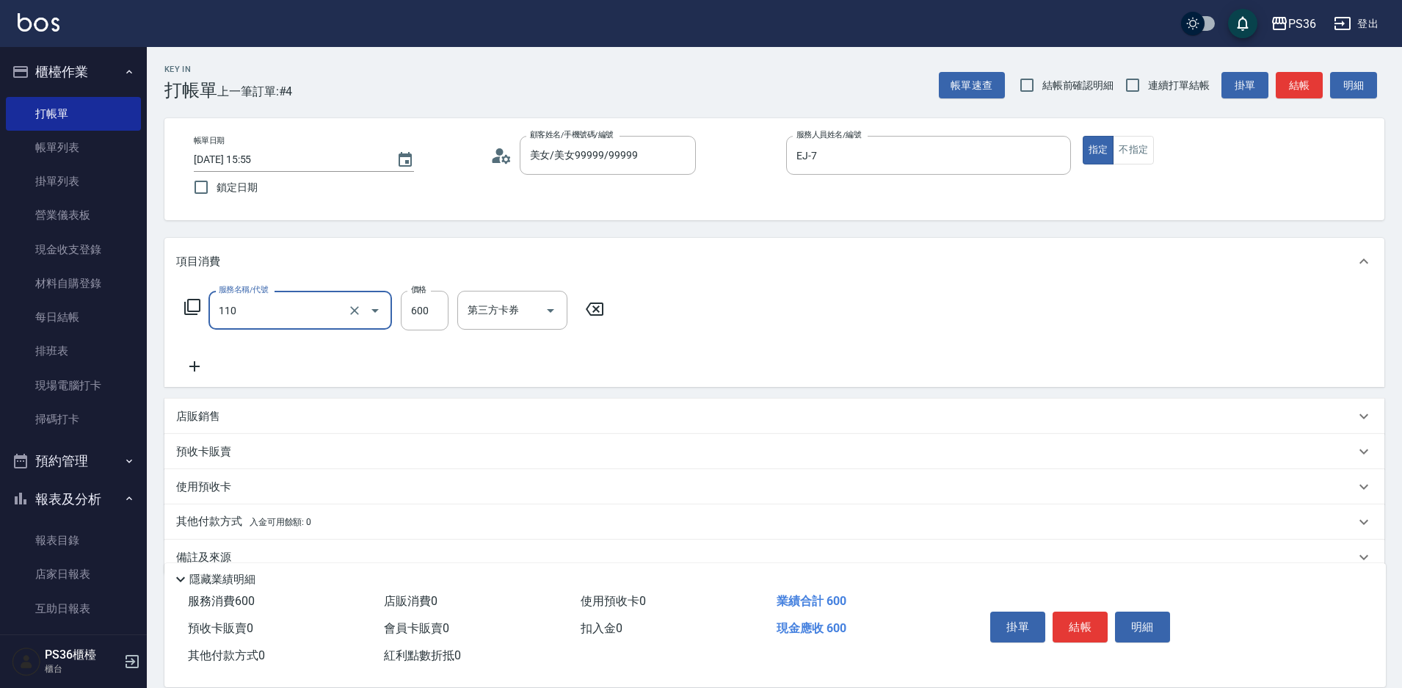
type input "精油洗髮+去角質(110)"
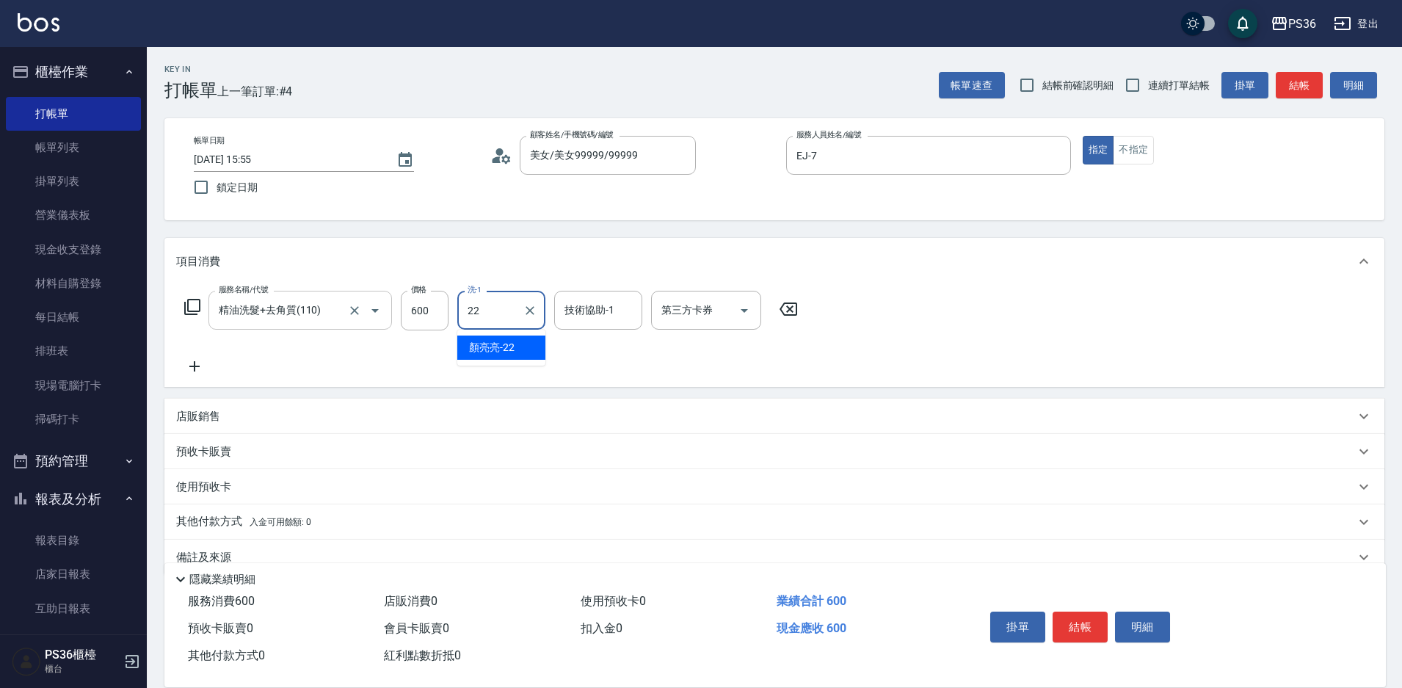
type input "顏亮亮-22"
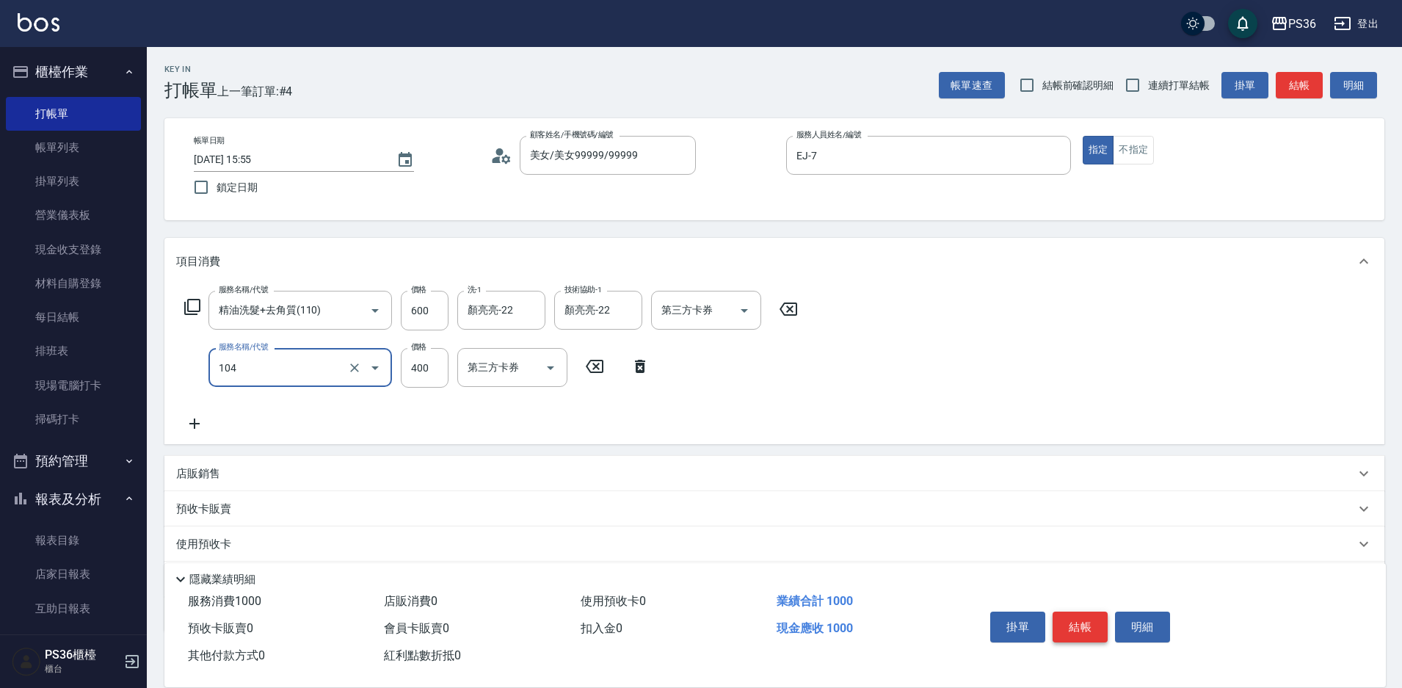
type input "B級單剪(104)"
click at [1066, 621] on button "結帳" at bounding box center [1080, 627] width 55 height 31
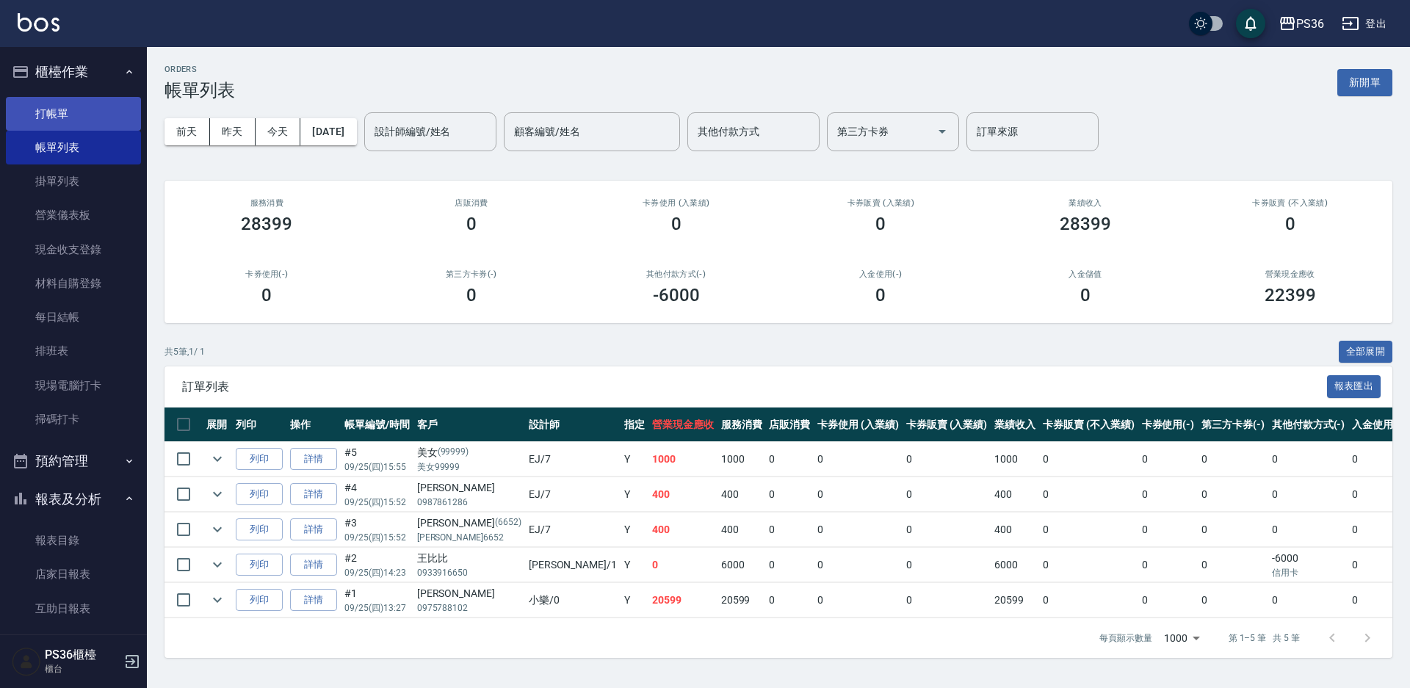
click at [43, 97] on link "打帳單" at bounding box center [73, 114] width 135 height 34
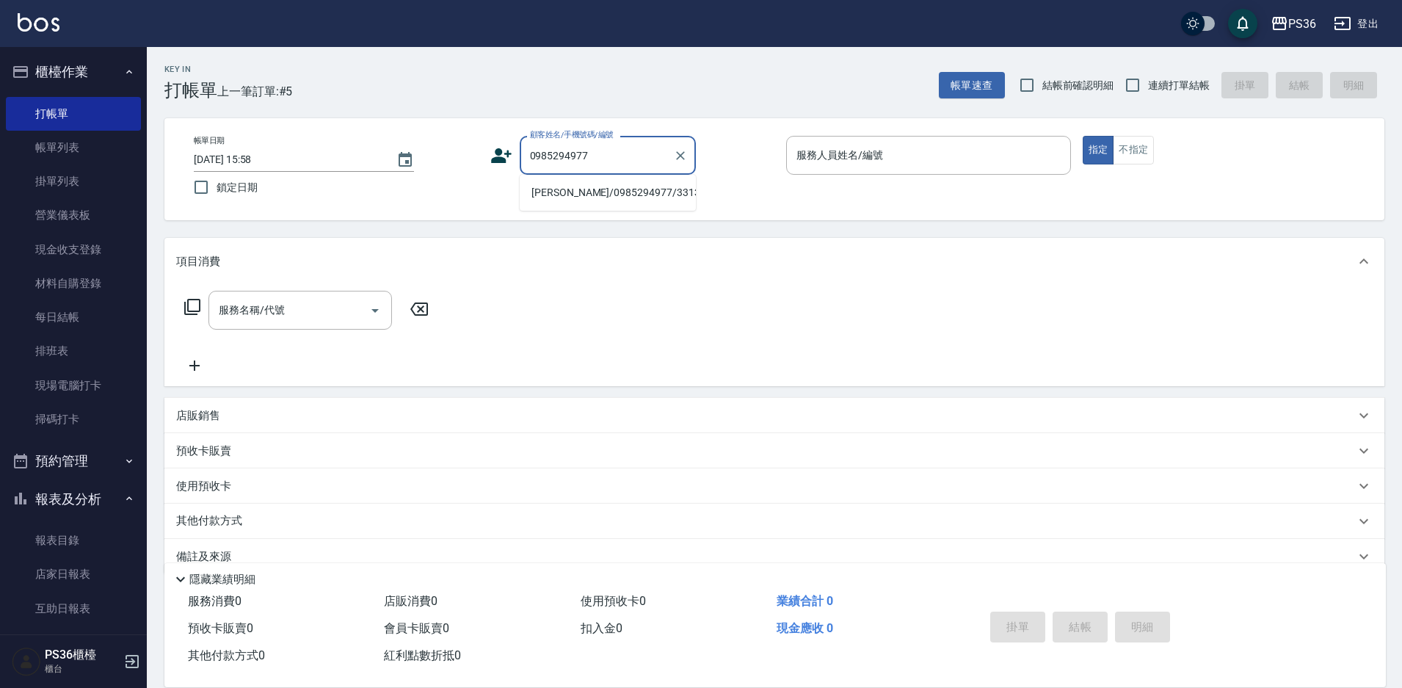
click at [620, 192] on li "[PERSON_NAME]/0985294977/331350" at bounding box center [608, 193] width 176 height 24
type input "[PERSON_NAME]/0985294977/331350"
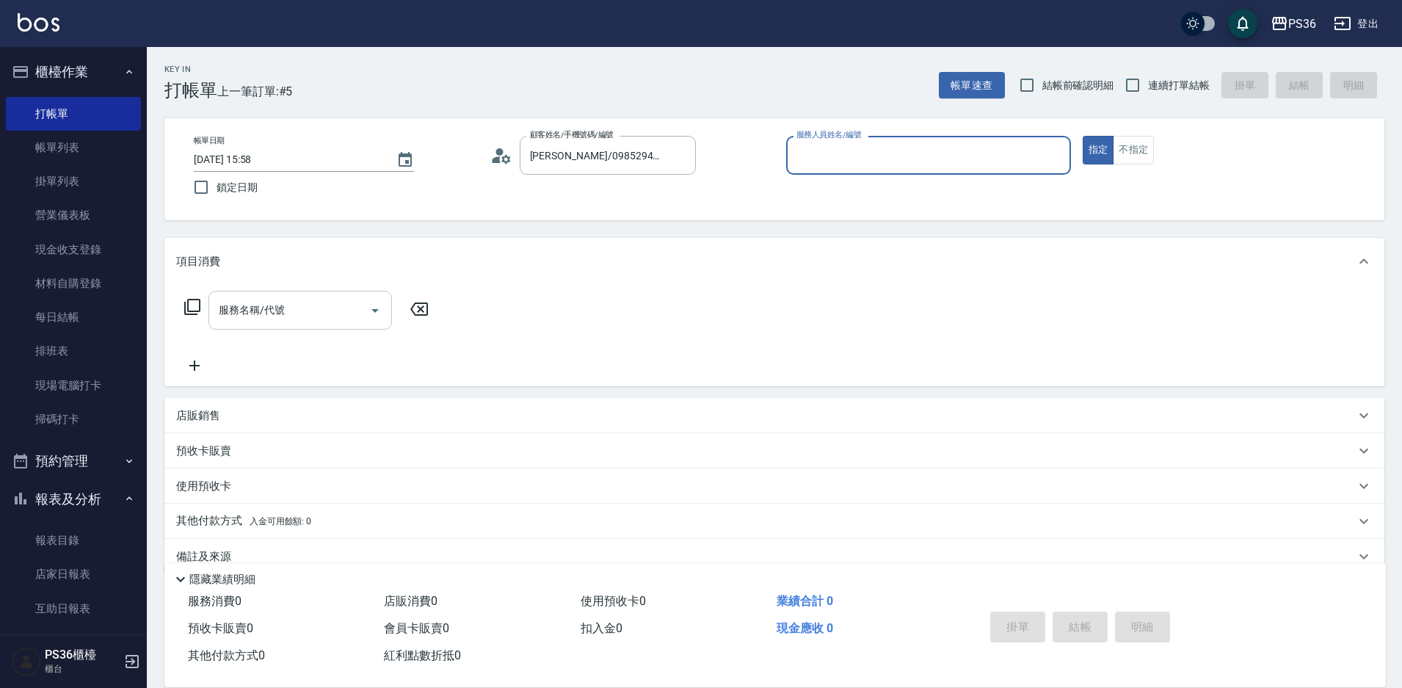
type input "[PERSON_NAME]-1"
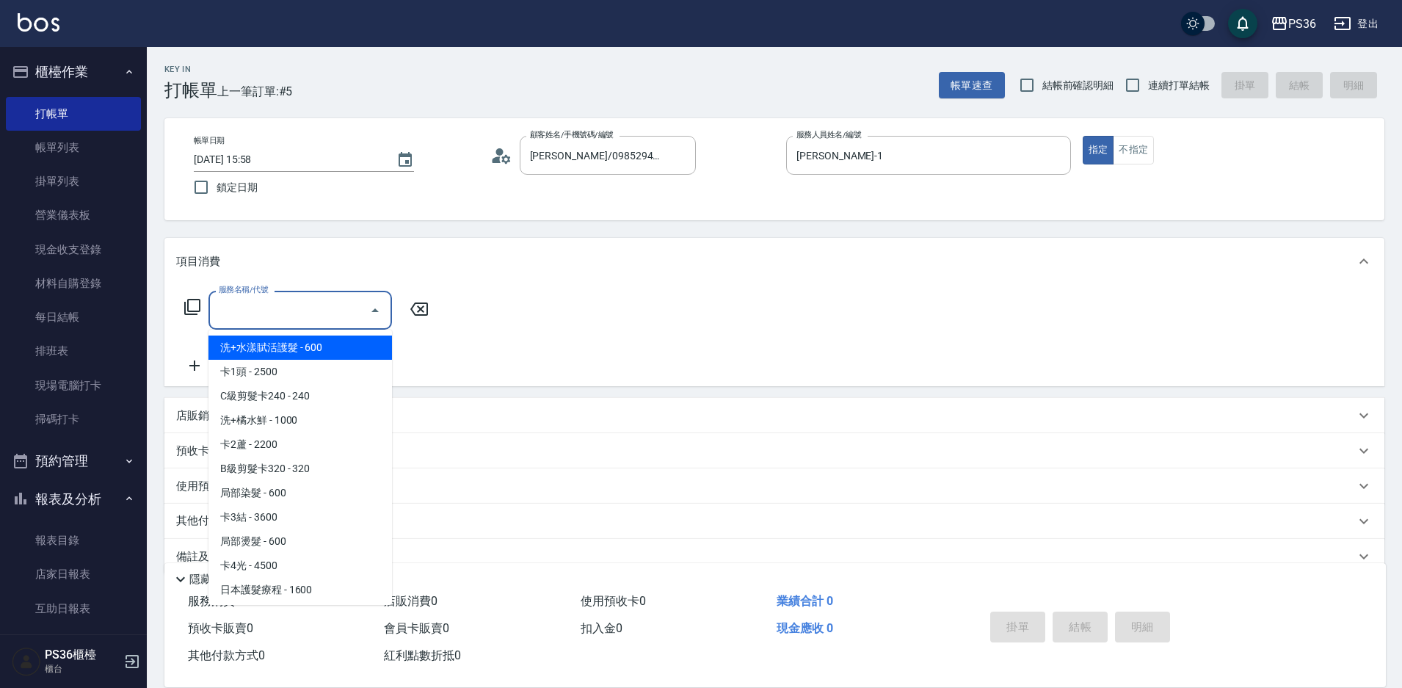
click at [224, 306] on div "服務名稱/代號 服務名稱/代號" at bounding box center [301, 310] width 184 height 39
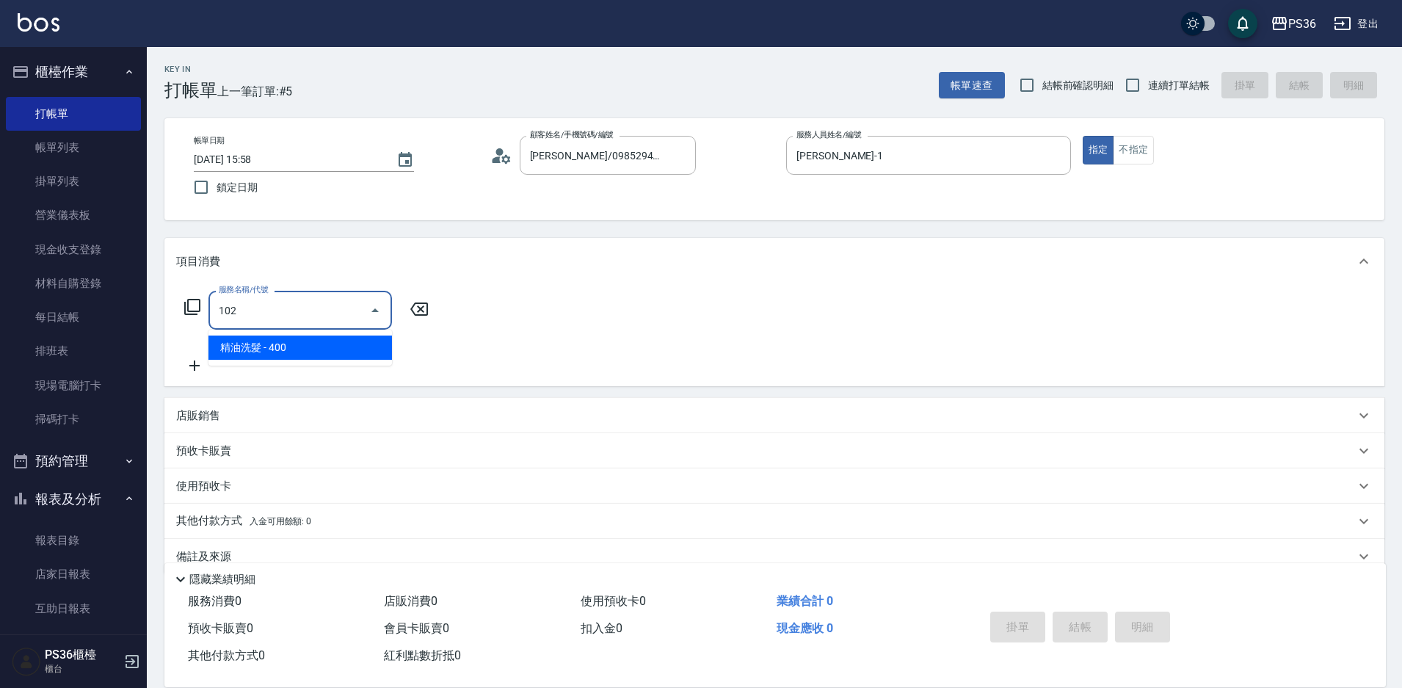
type input "精油洗髮(102)"
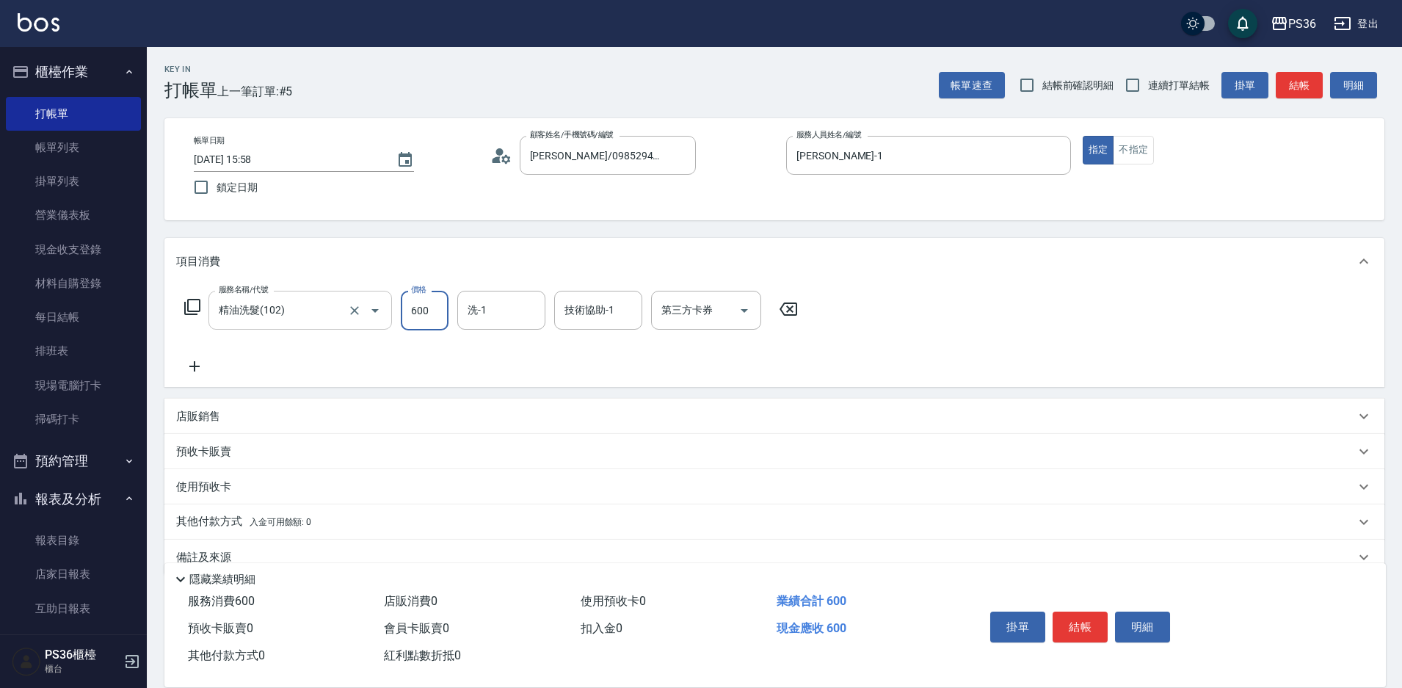
type input "600"
type input "顏亮亮-22"
click at [1098, 624] on button "結帳" at bounding box center [1080, 627] width 55 height 31
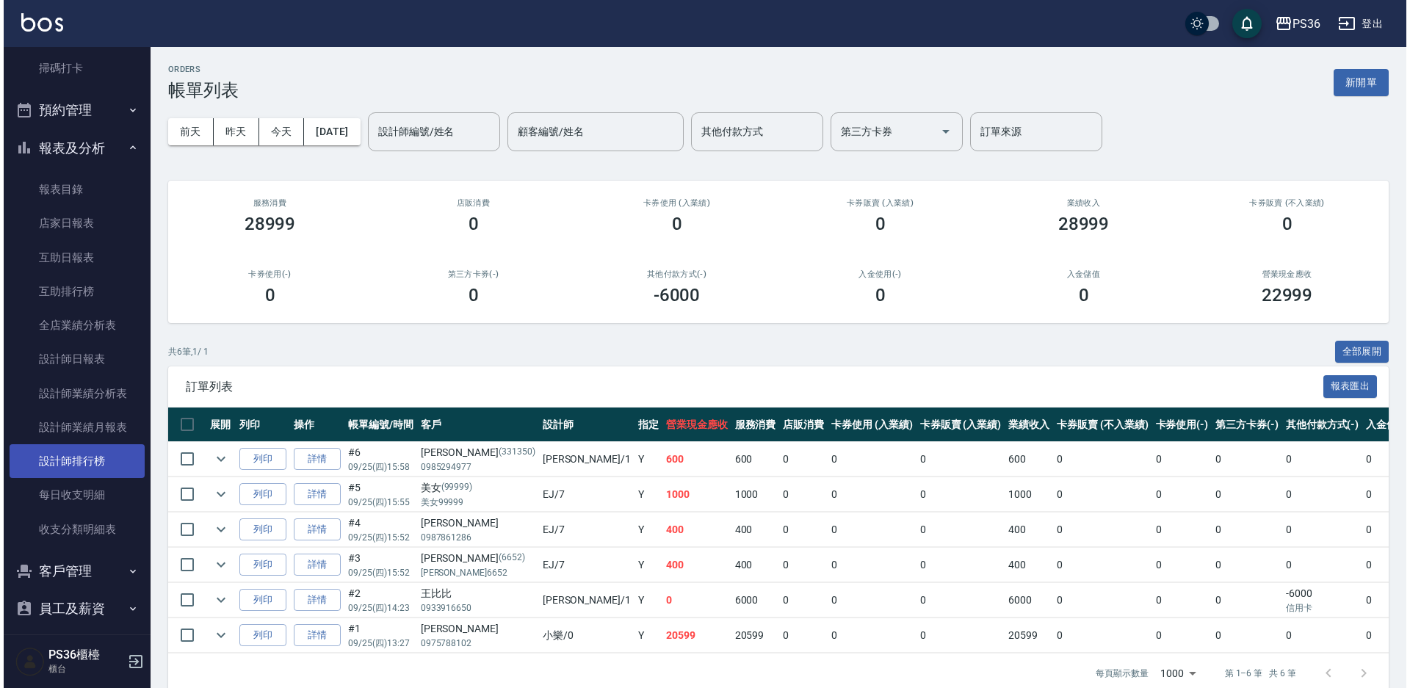
scroll to position [367, 0]
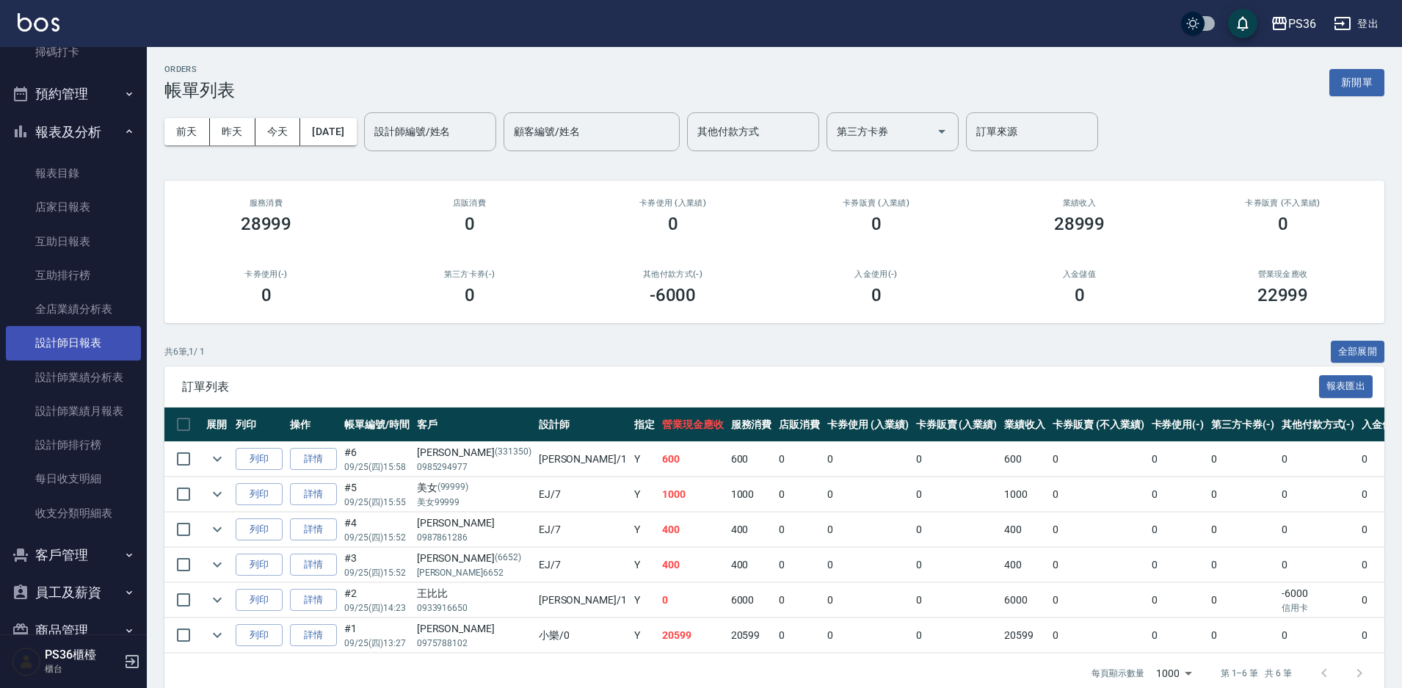
click at [80, 346] on link "設計師日報表" at bounding box center [73, 343] width 135 height 34
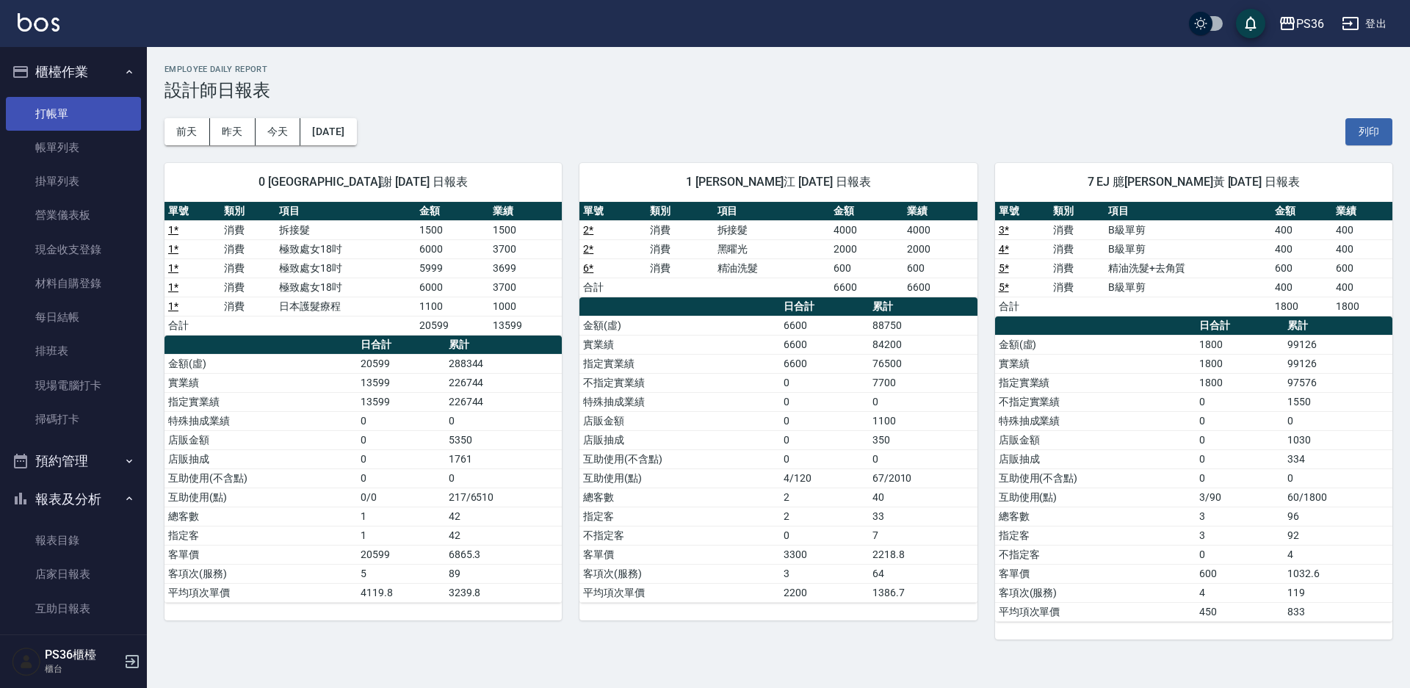
click at [38, 118] on link "打帳單" at bounding box center [73, 114] width 135 height 34
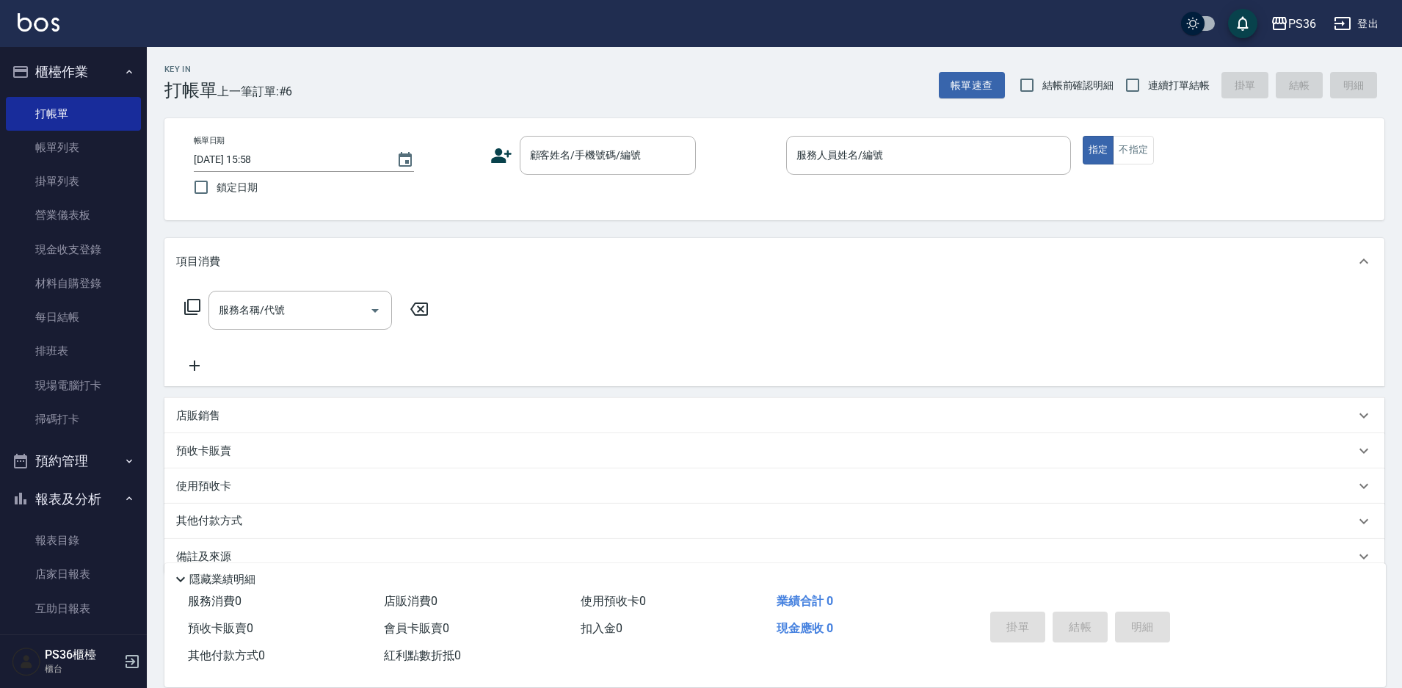
click at [1117, 460] on div "預收卡販賣" at bounding box center [774, 450] width 1220 height 35
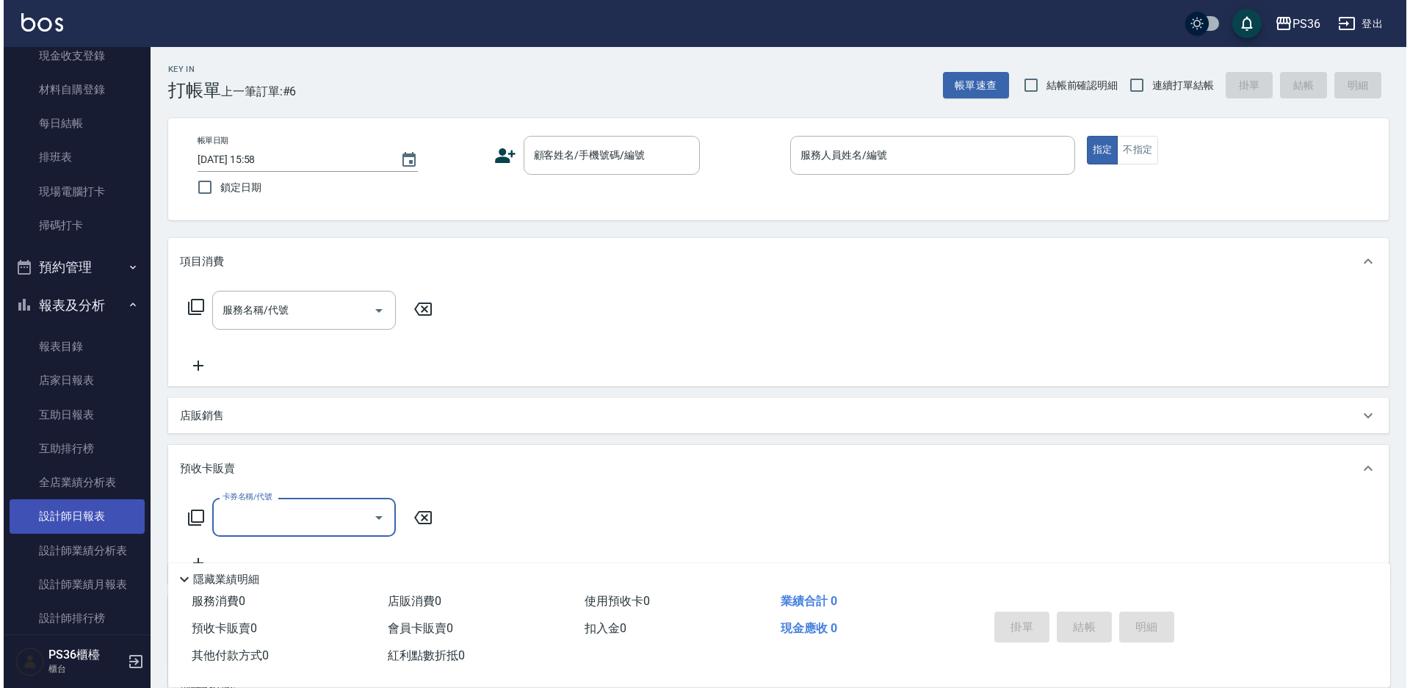
scroll to position [220, 0]
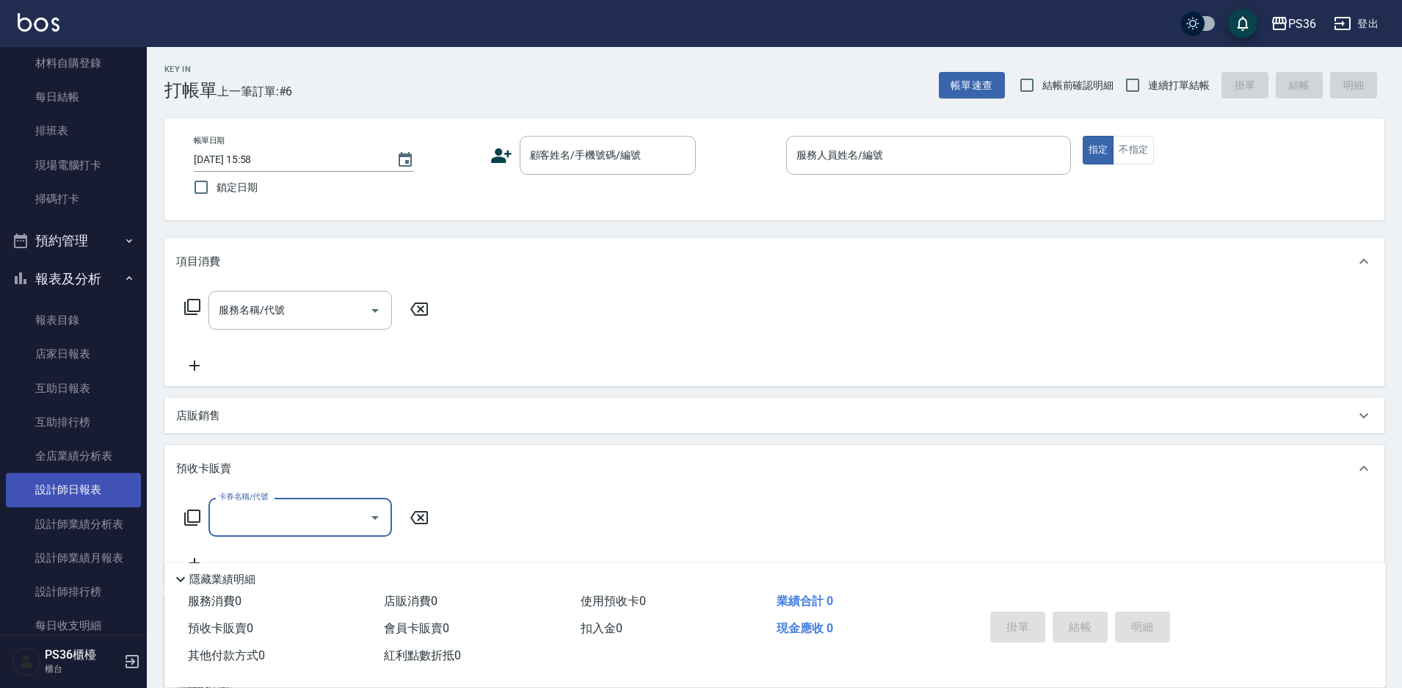
click at [97, 493] on link "設計師日報表" at bounding box center [73, 490] width 135 height 34
